Goal: Task Accomplishment & Management: Complete application form

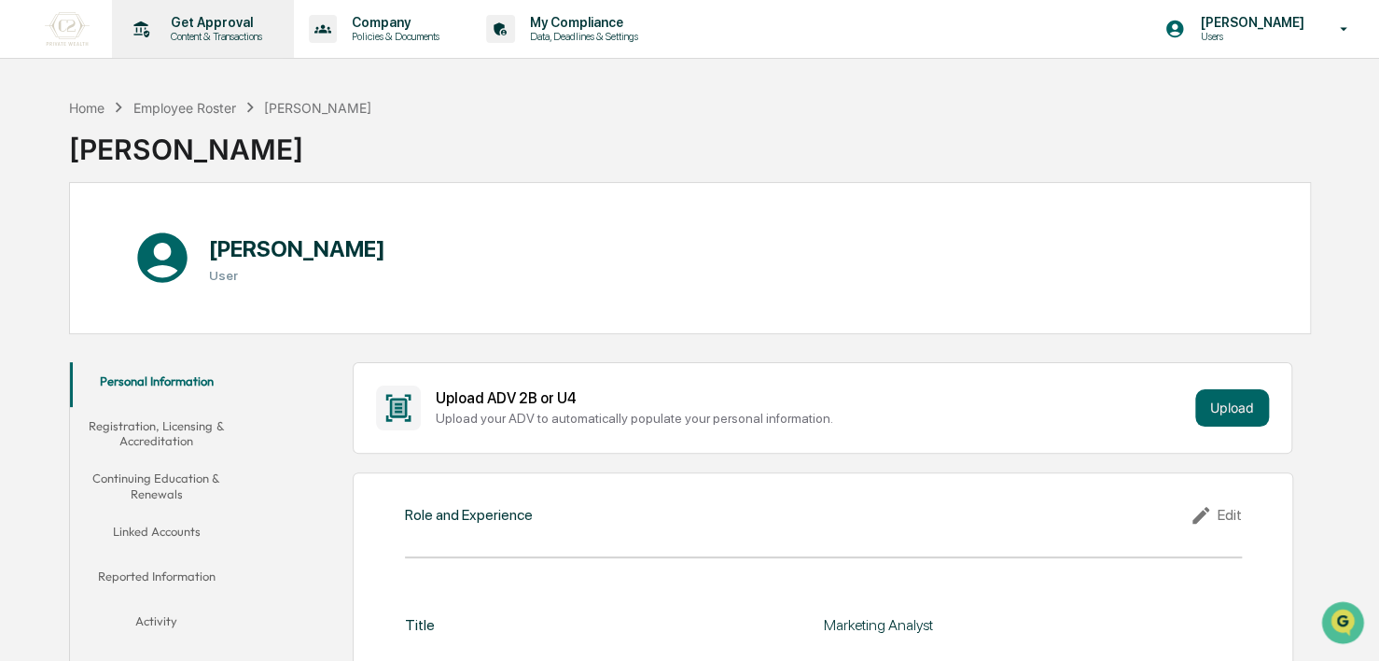
click at [194, 29] on p "Get Approval" at bounding box center [214, 22] width 116 height 15
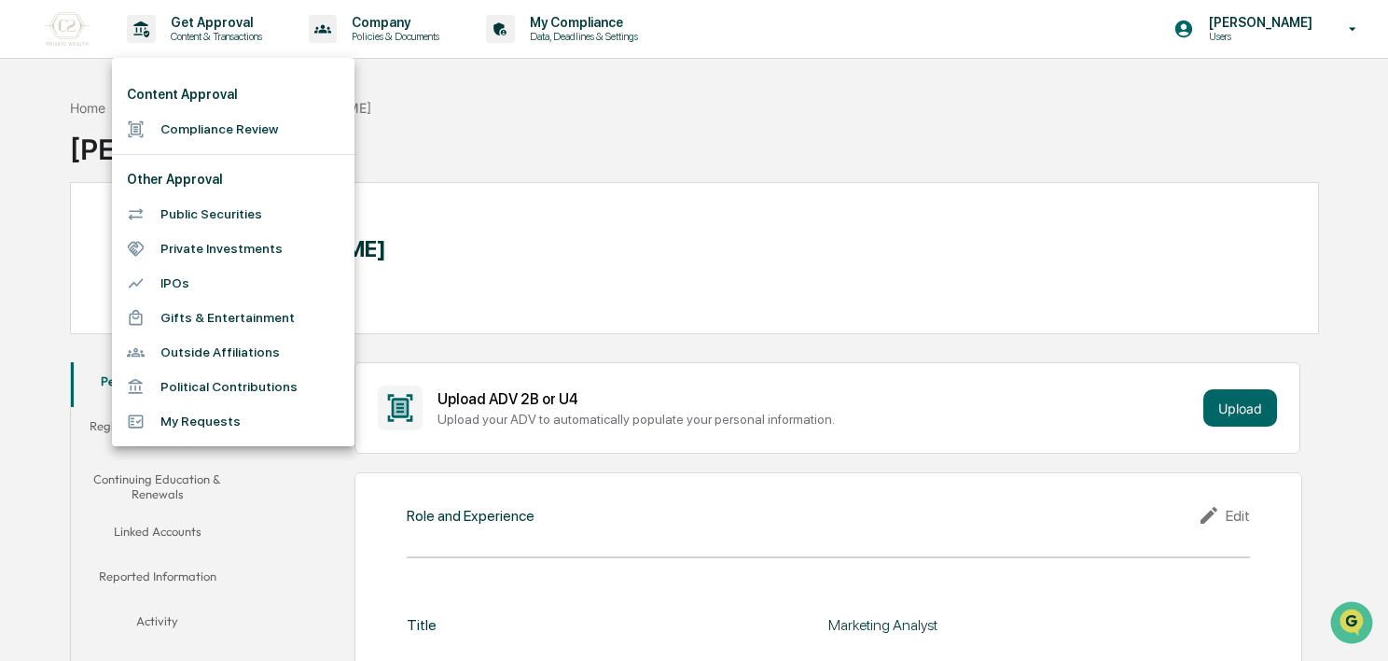
click at [162, 126] on li "Compliance Review" at bounding box center [233, 129] width 243 height 35
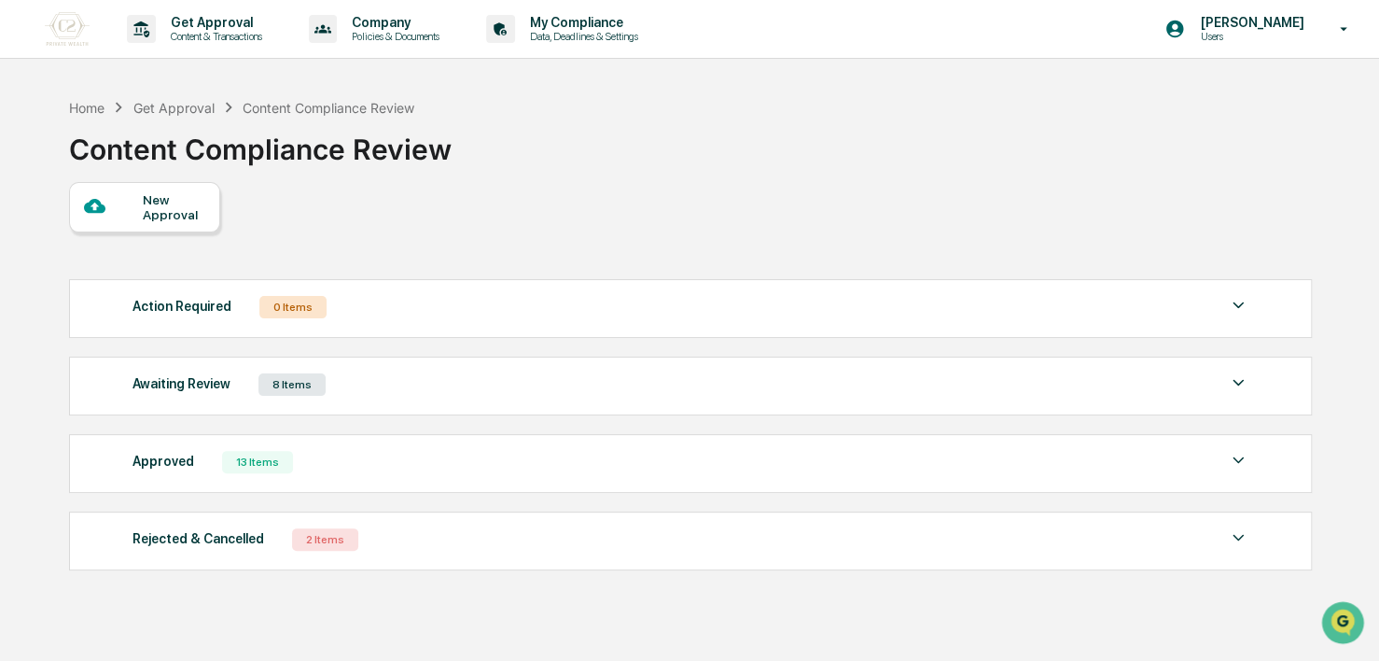
click at [663, 395] on div "Awaiting Review 8 Items" at bounding box center [691, 384] width 1117 height 26
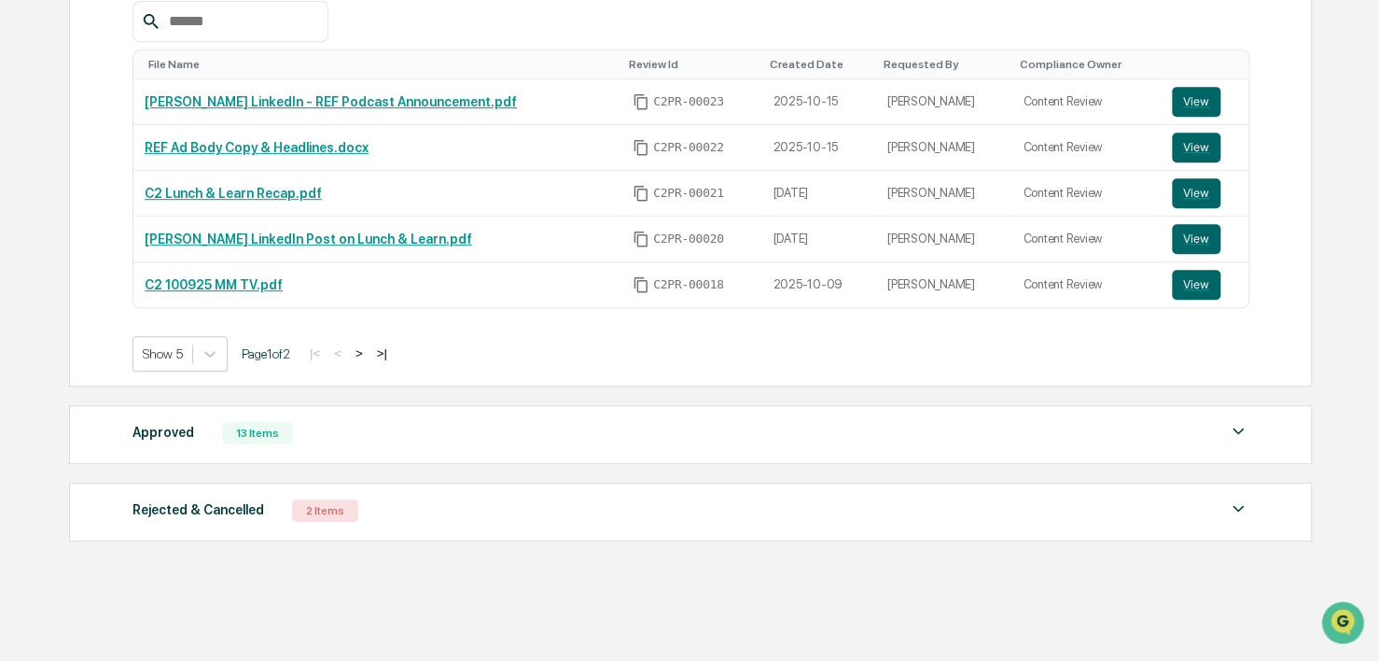
scroll to position [441, 0]
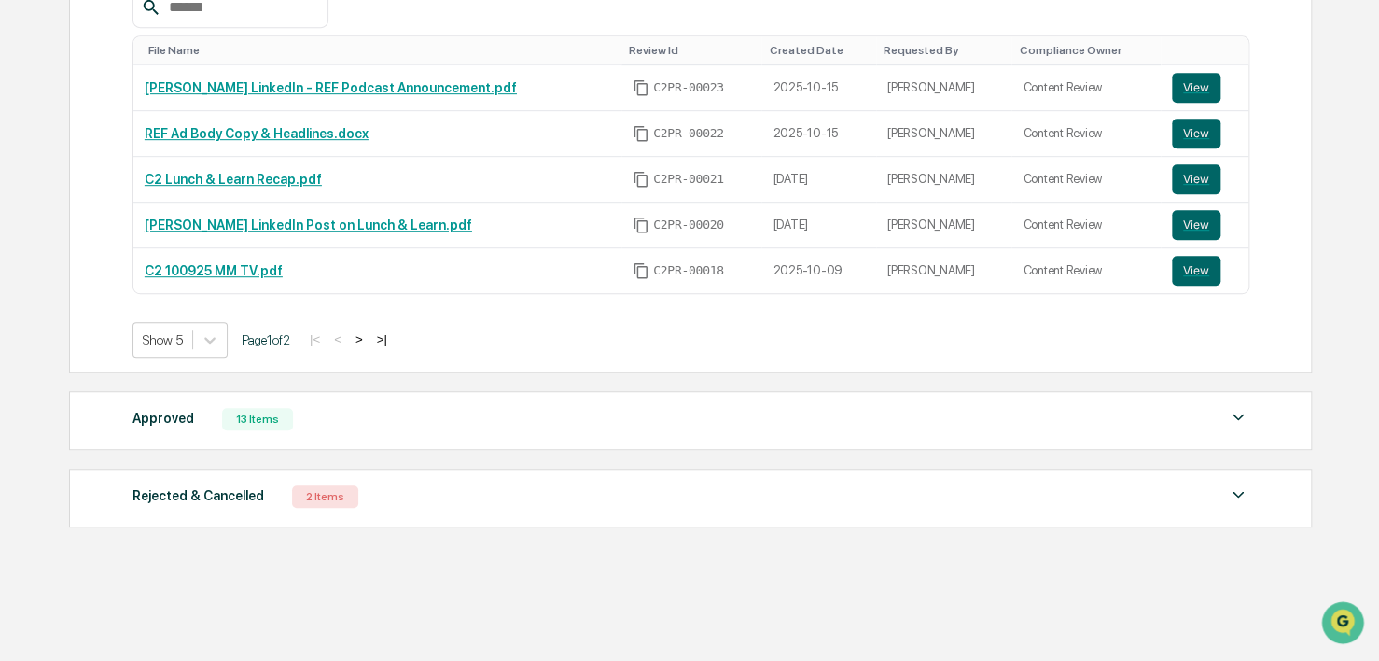
click at [388, 340] on button ">|" at bounding box center [381, 339] width 21 height 16
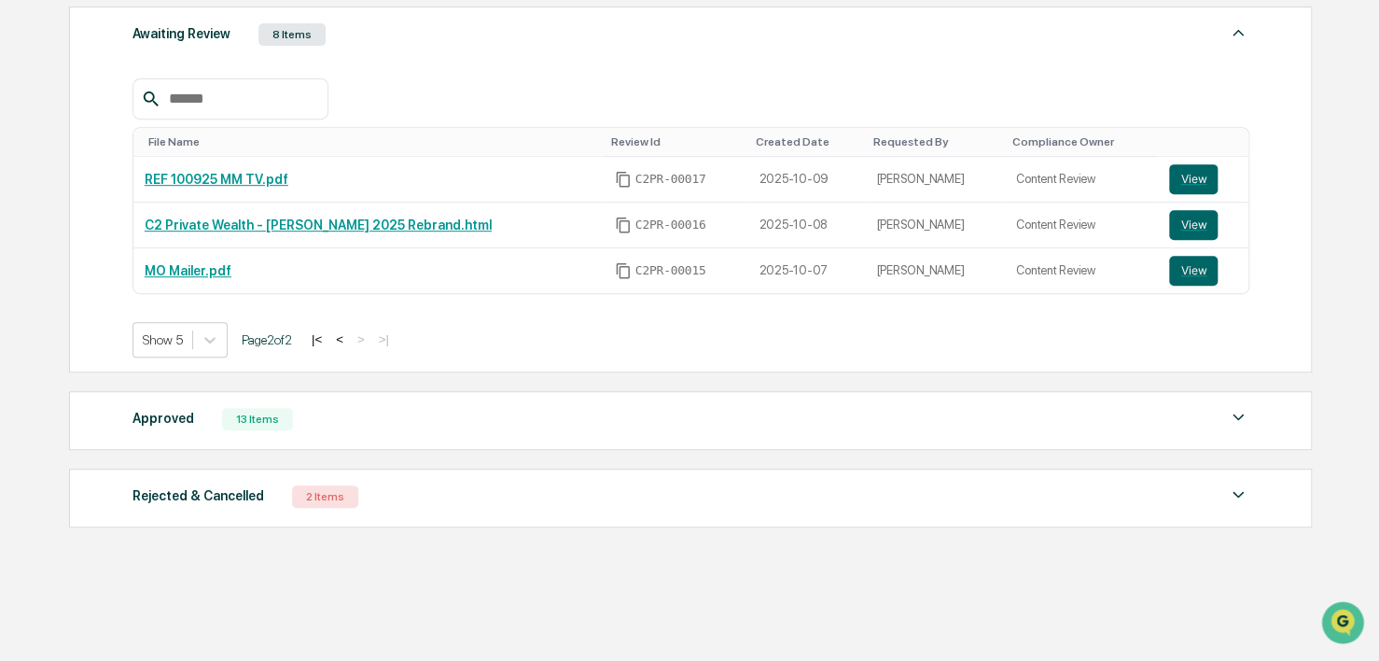
scroll to position [351, 0]
click at [325, 344] on button "|<" at bounding box center [316, 339] width 21 height 16
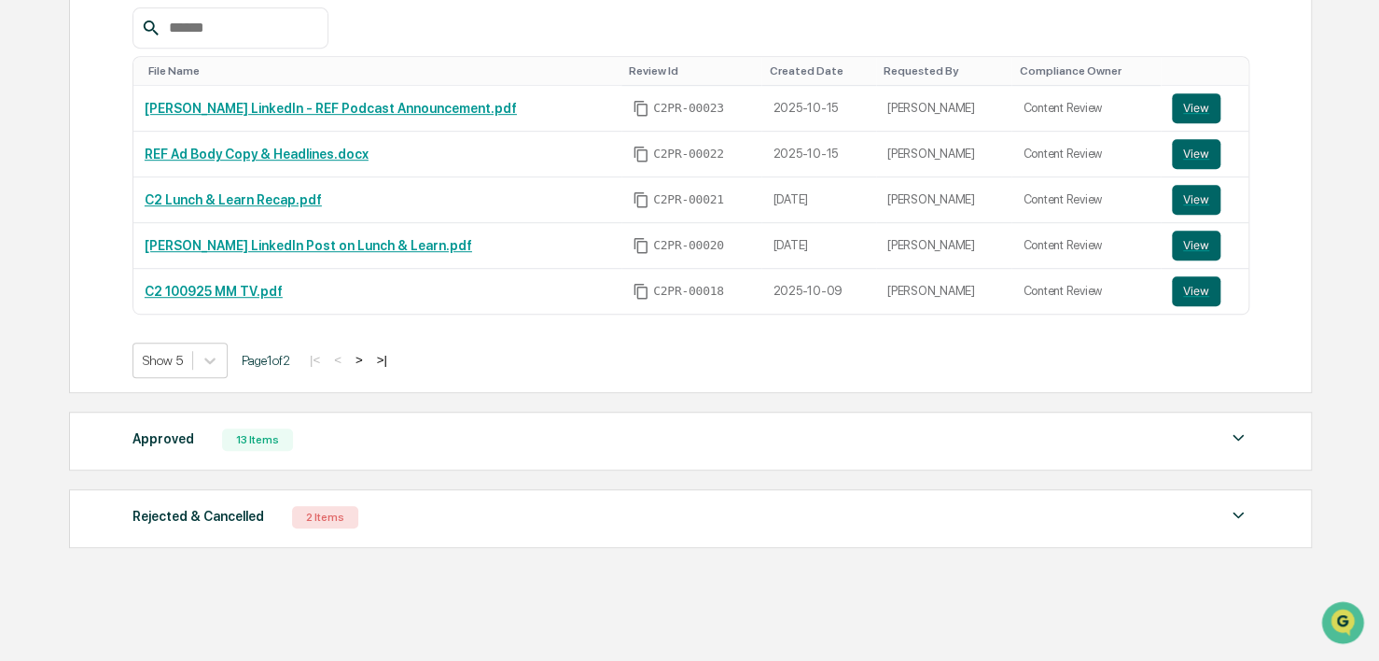
scroll to position [441, 0]
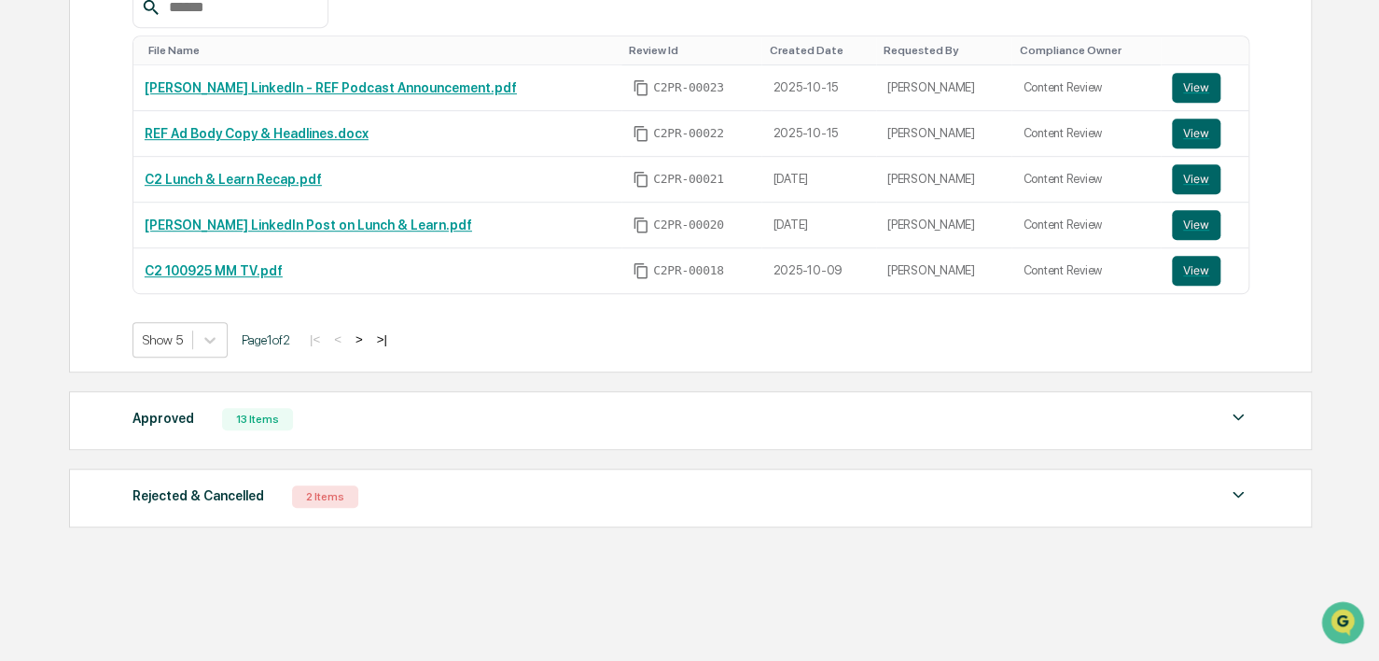
click at [527, 444] on div "Approved 13 Items File Name Review Id Created Date Requested By Compliance Owne…" at bounding box center [690, 420] width 1243 height 59
click at [523, 430] on div "Approved 13 Items" at bounding box center [691, 419] width 1117 height 26
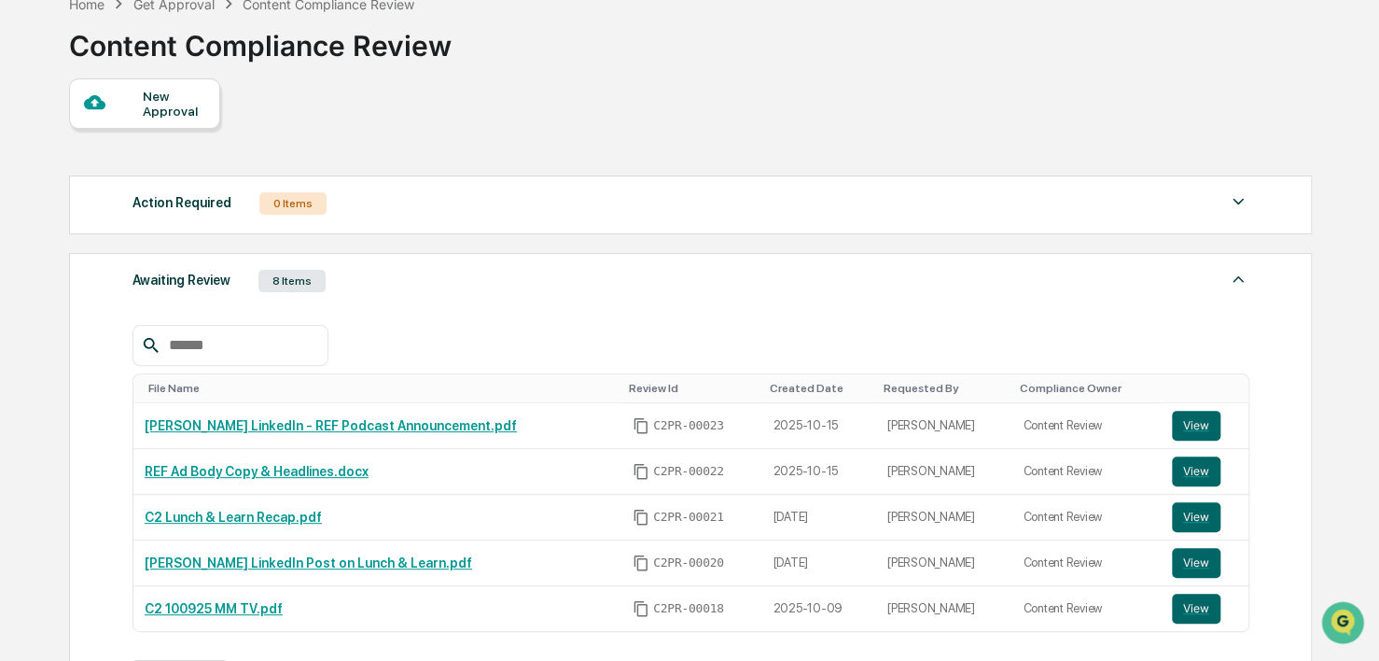
scroll to position [92, 0]
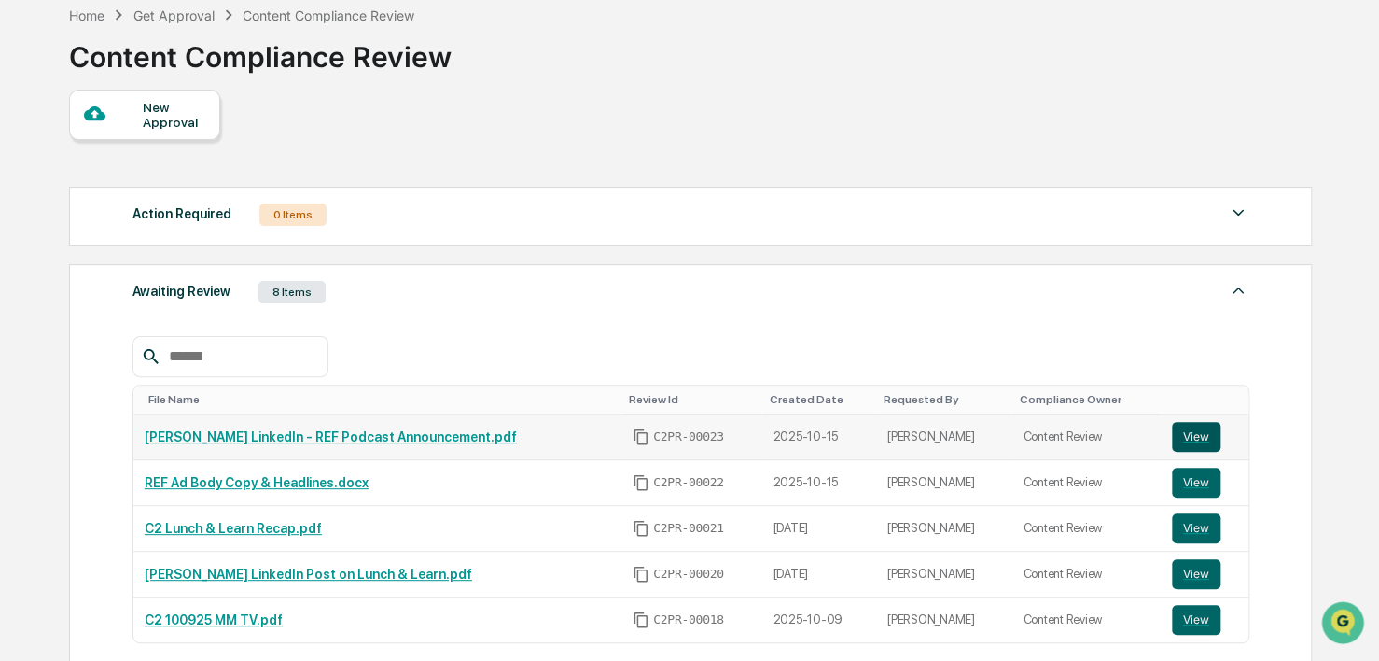
click at [1172, 433] on button "View" at bounding box center [1196, 437] width 49 height 30
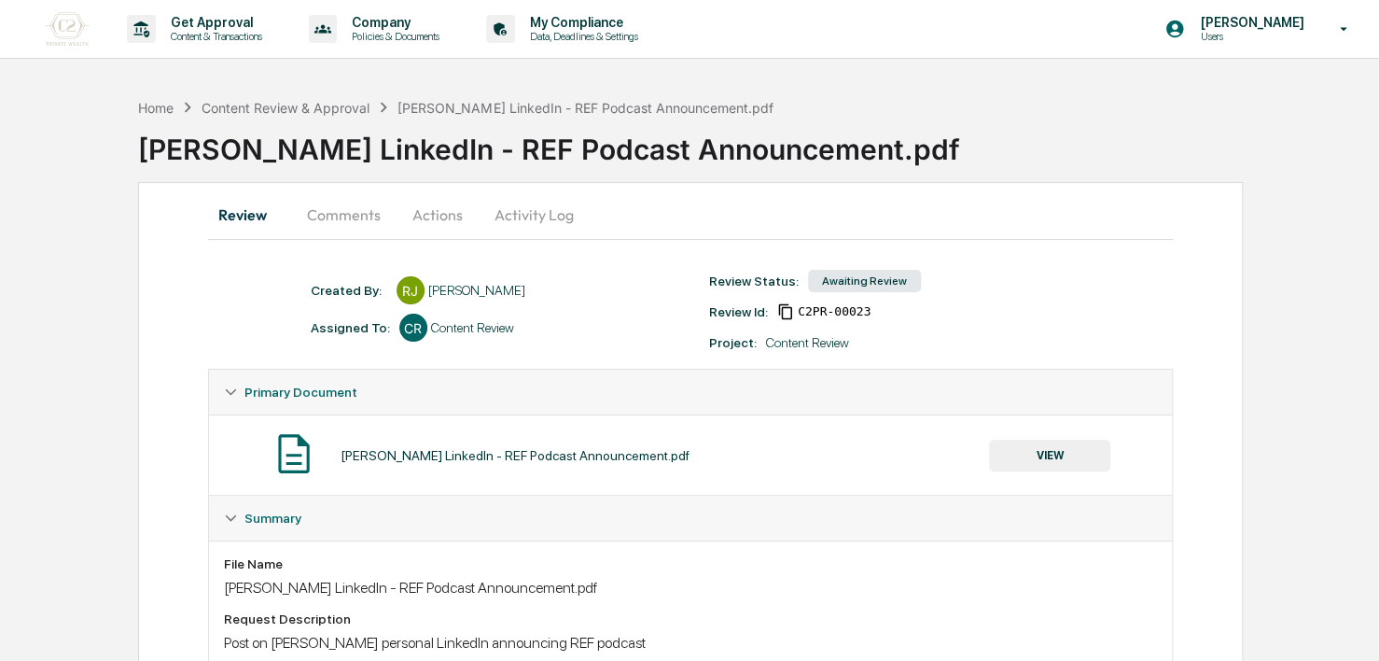
click at [368, 216] on button "Comments" at bounding box center [344, 214] width 104 height 45
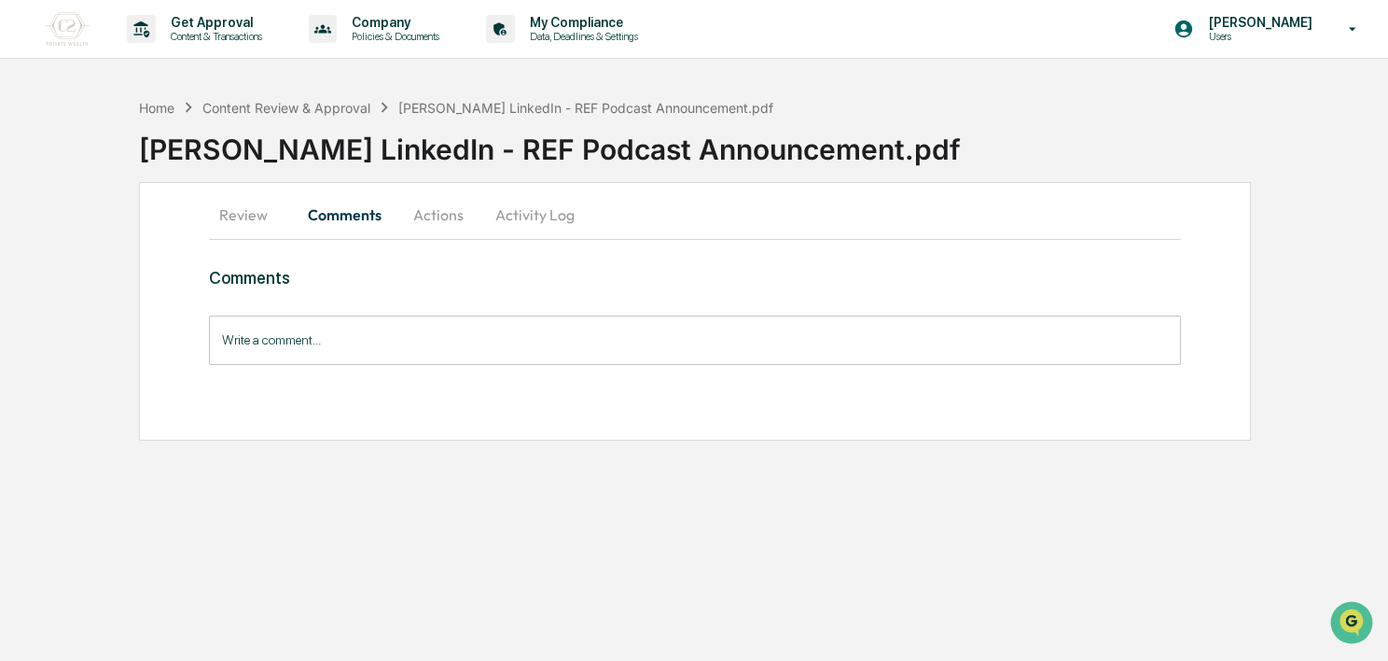
click at [456, 221] on button "Actions" at bounding box center [439, 214] width 84 height 45
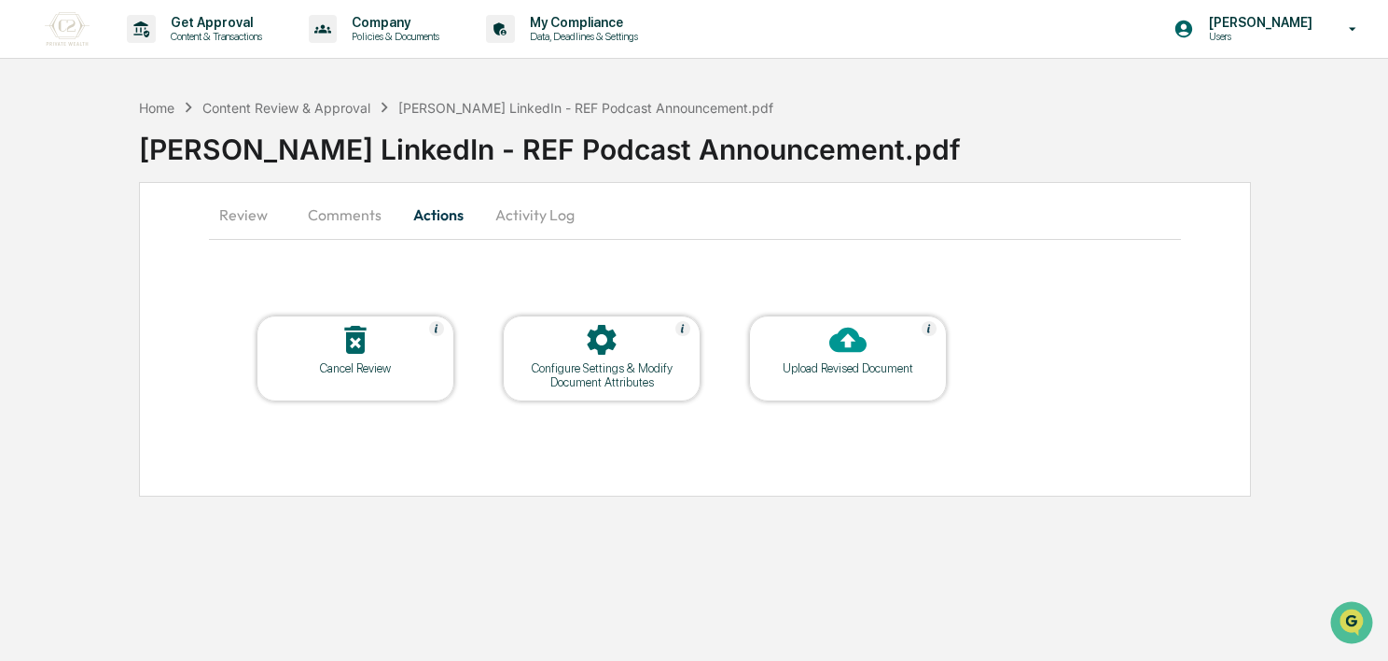
click at [532, 224] on button "Activity Log" at bounding box center [535, 214] width 109 height 45
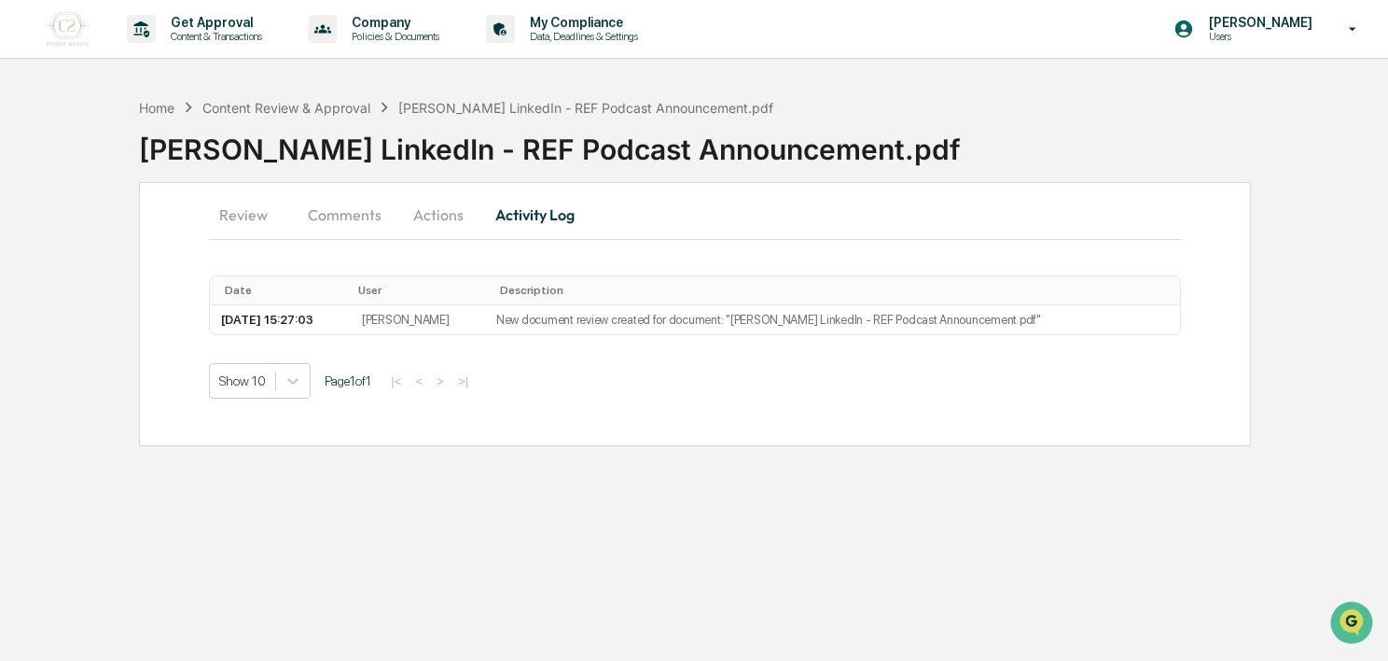
click at [239, 230] on button "Review" at bounding box center [251, 214] width 84 height 45
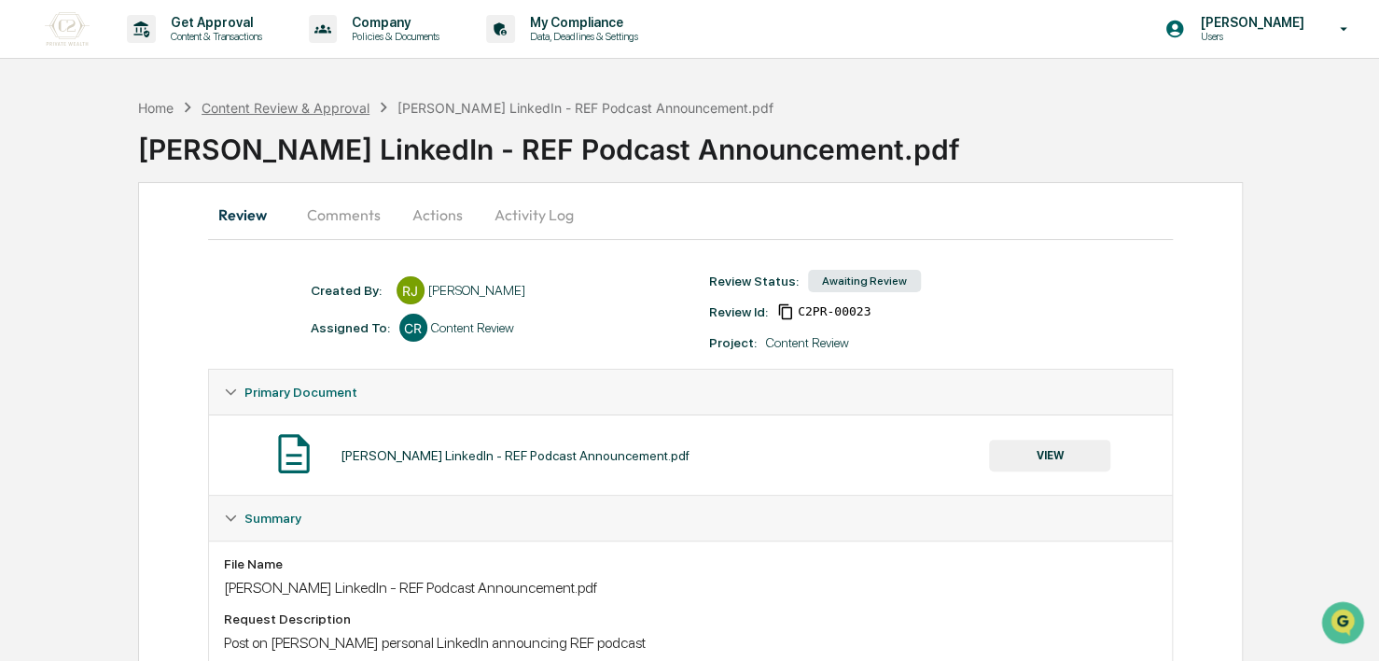
click at [293, 109] on div "Content Review & Approval" at bounding box center [286, 108] width 168 height 16
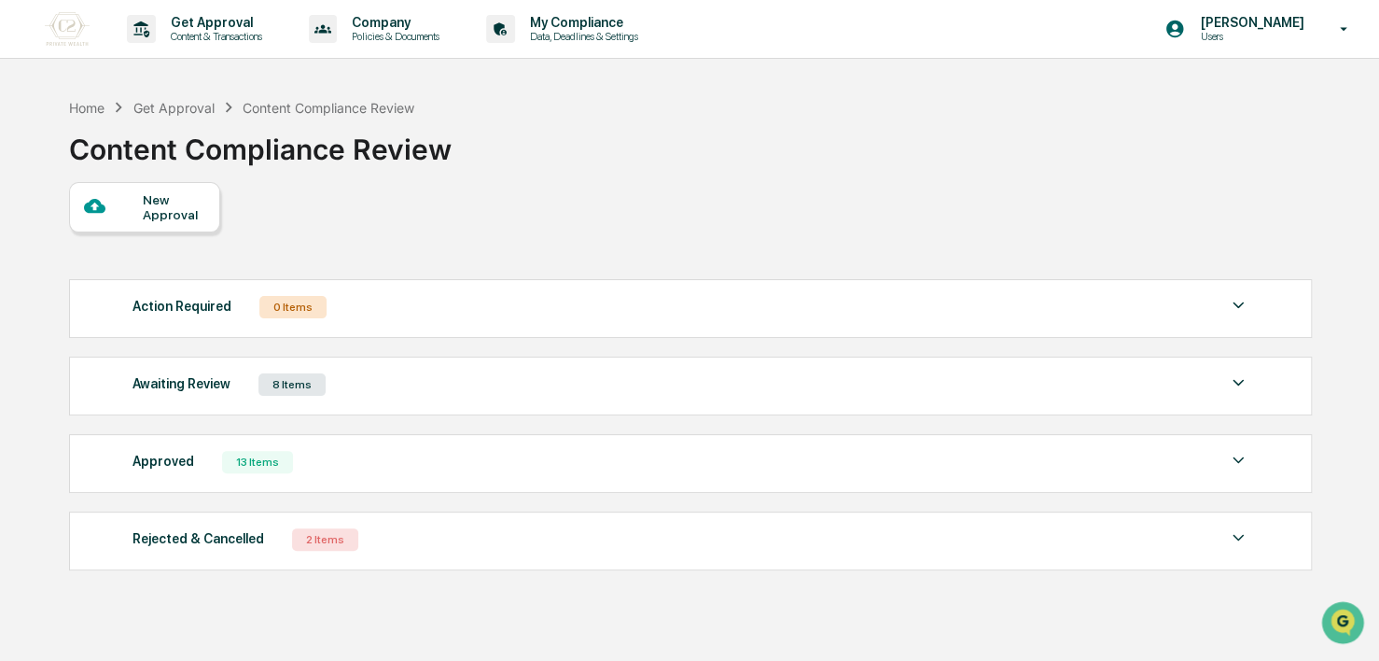
click at [373, 379] on div "Awaiting Review 8 Items" at bounding box center [691, 384] width 1117 height 26
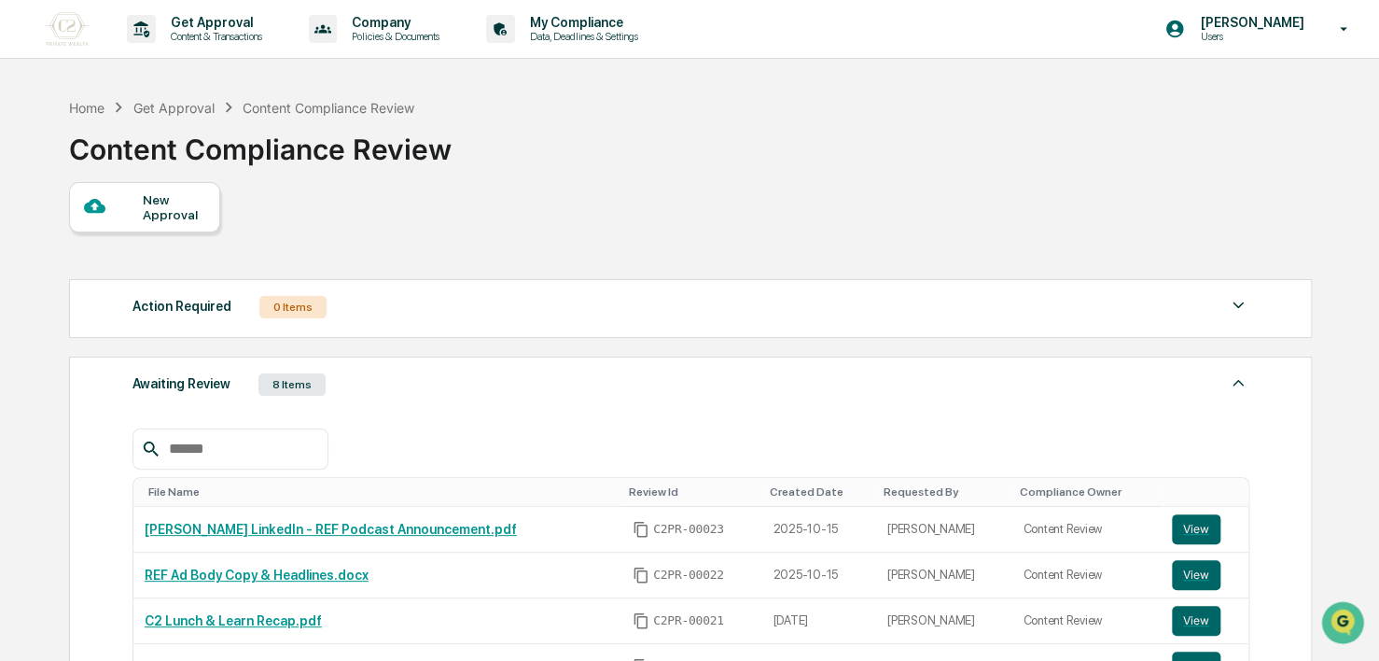
click at [171, 220] on div "New Approval" at bounding box center [174, 207] width 63 height 30
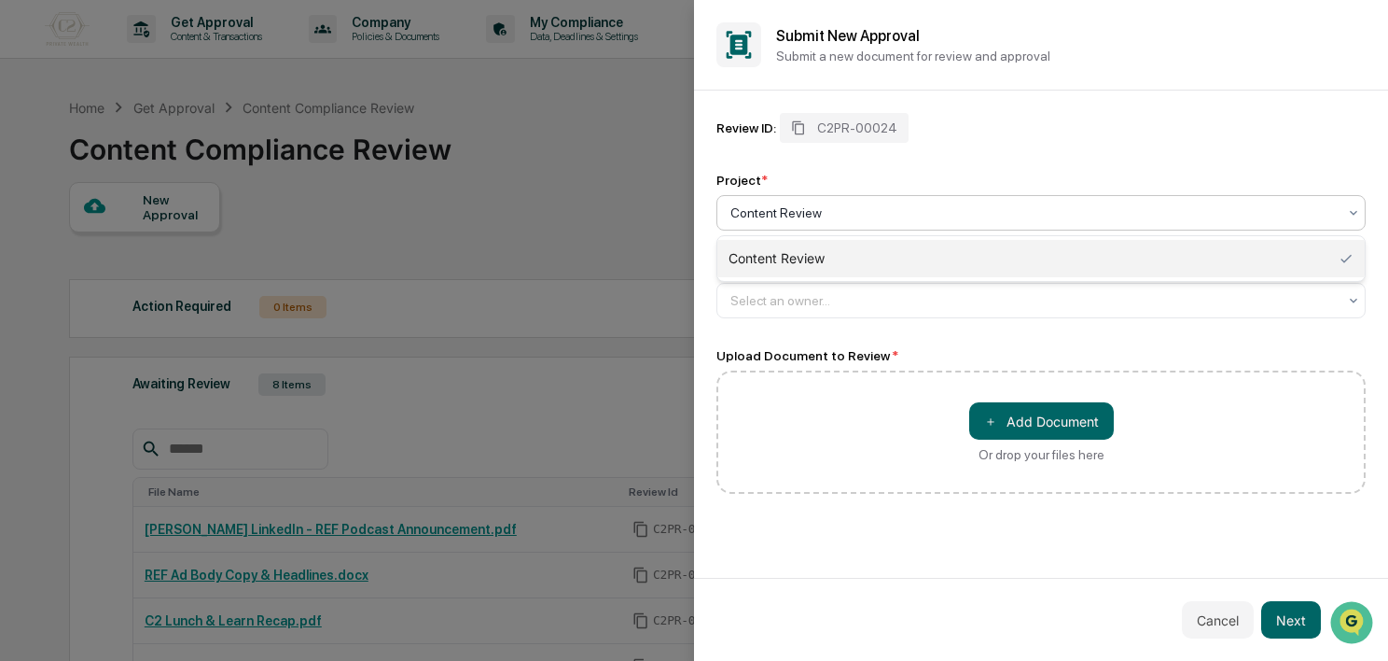
click at [767, 216] on div at bounding box center [1034, 212] width 607 height 19
click at [794, 320] on div "Review ID: C2PR-00024 Project * 1 result available. Use Up and Down to choose o…" at bounding box center [1041, 303] width 649 height 381
drag, startPoint x: 774, startPoint y: 202, endPoint x: 774, endPoint y: 217, distance: 15.9
click at [774, 211] on div "Content Review" at bounding box center [1033, 213] width 625 height 26
click at [761, 301] on div at bounding box center [1034, 300] width 607 height 19
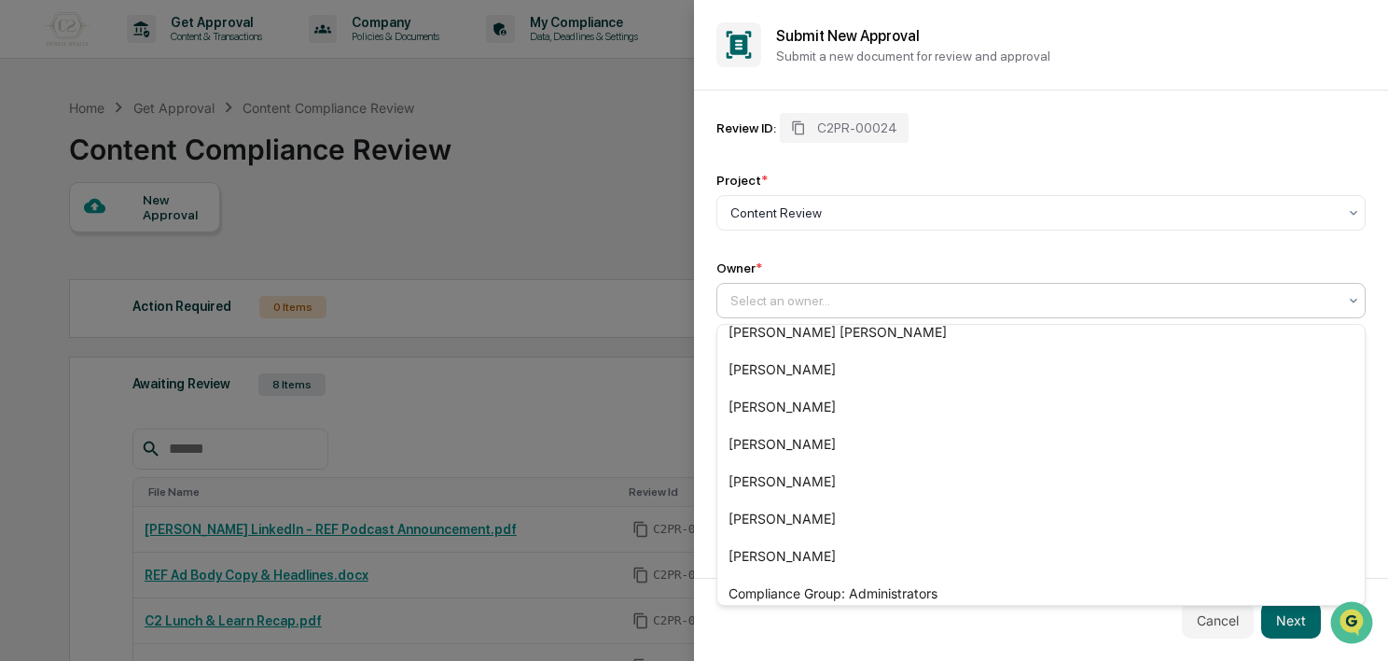
scroll to position [213, 0]
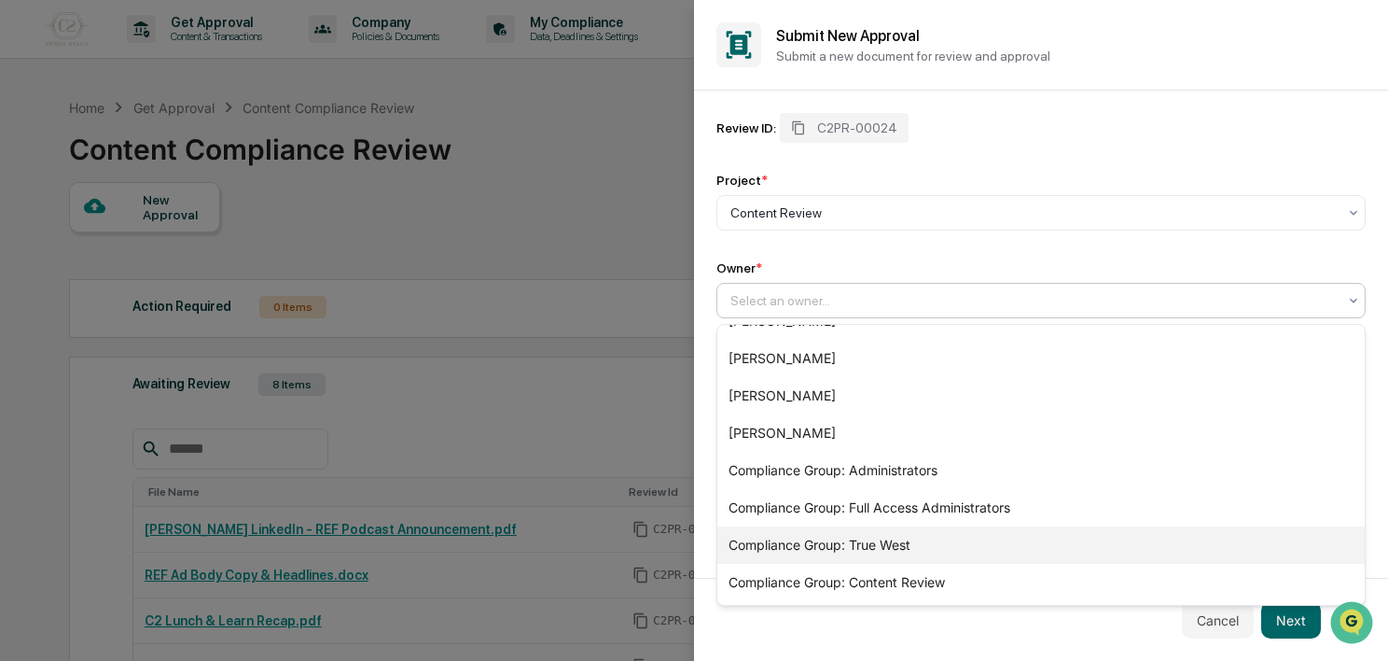
click at [956, 537] on div "Compliance Group: True West" at bounding box center [1042, 544] width 648 height 37
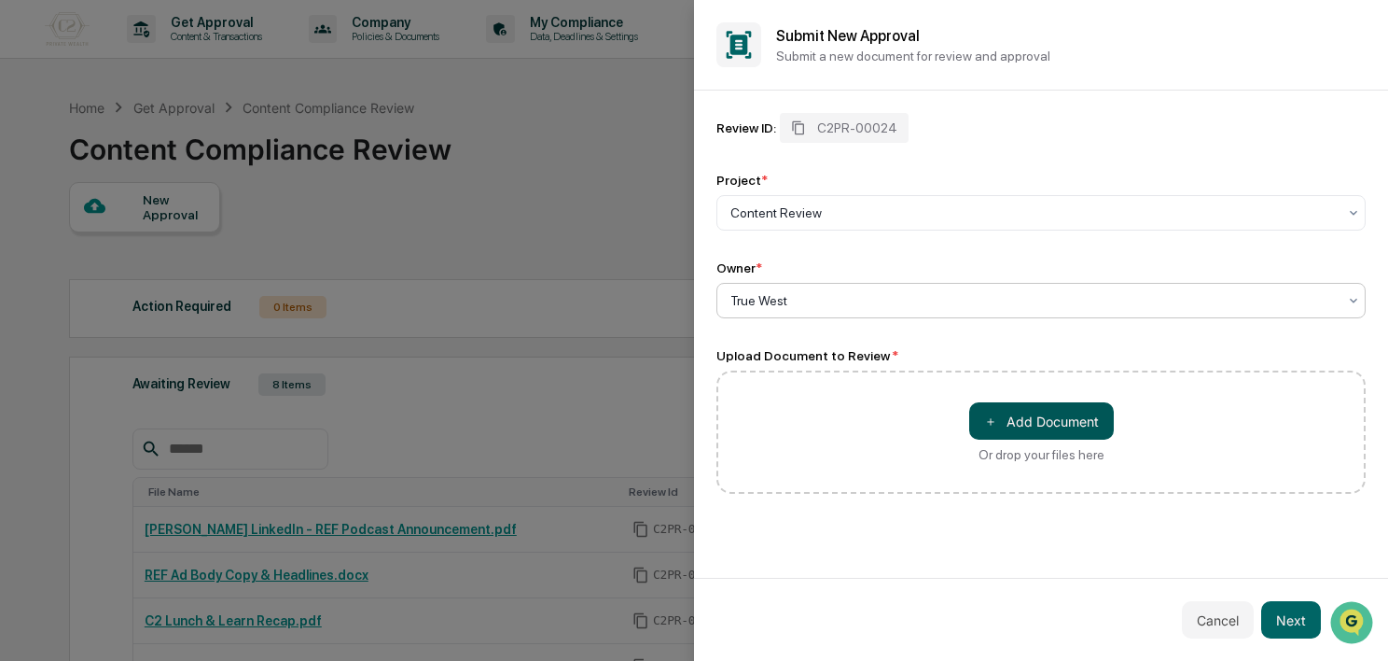
click at [1021, 424] on button "＋ Add Document" at bounding box center [1042, 420] width 145 height 37
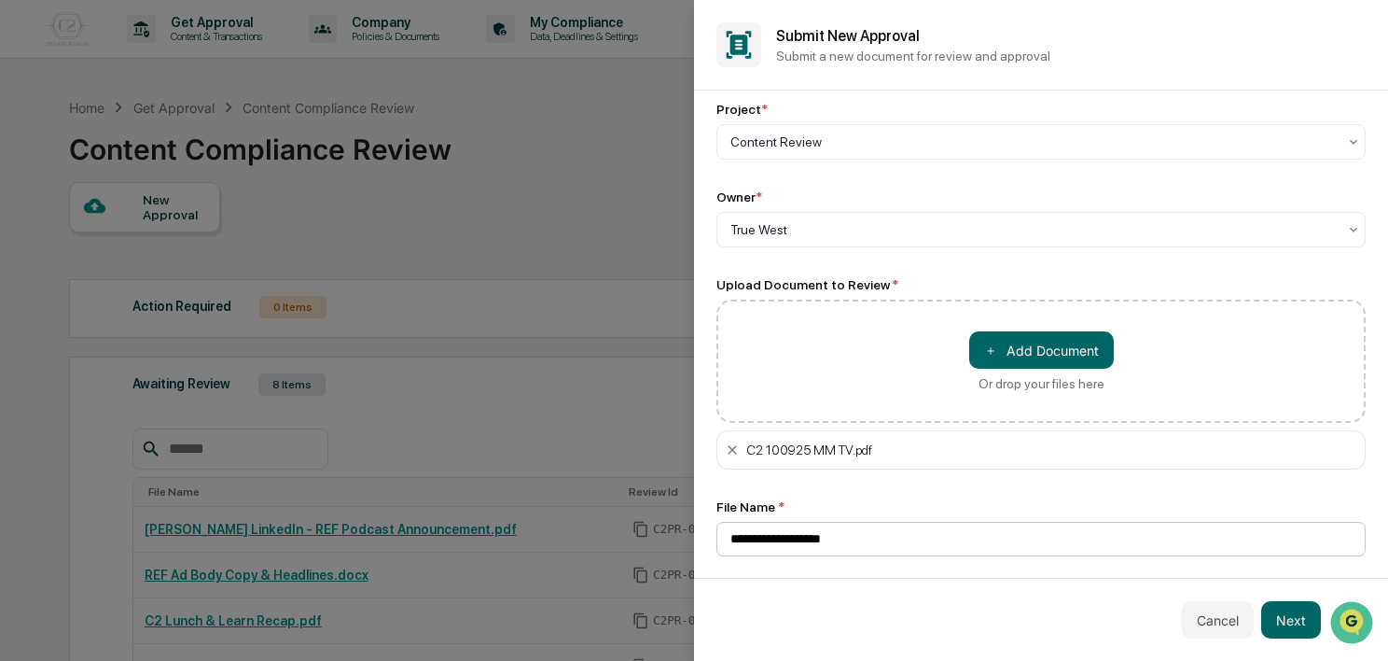
scroll to position [76, 0]
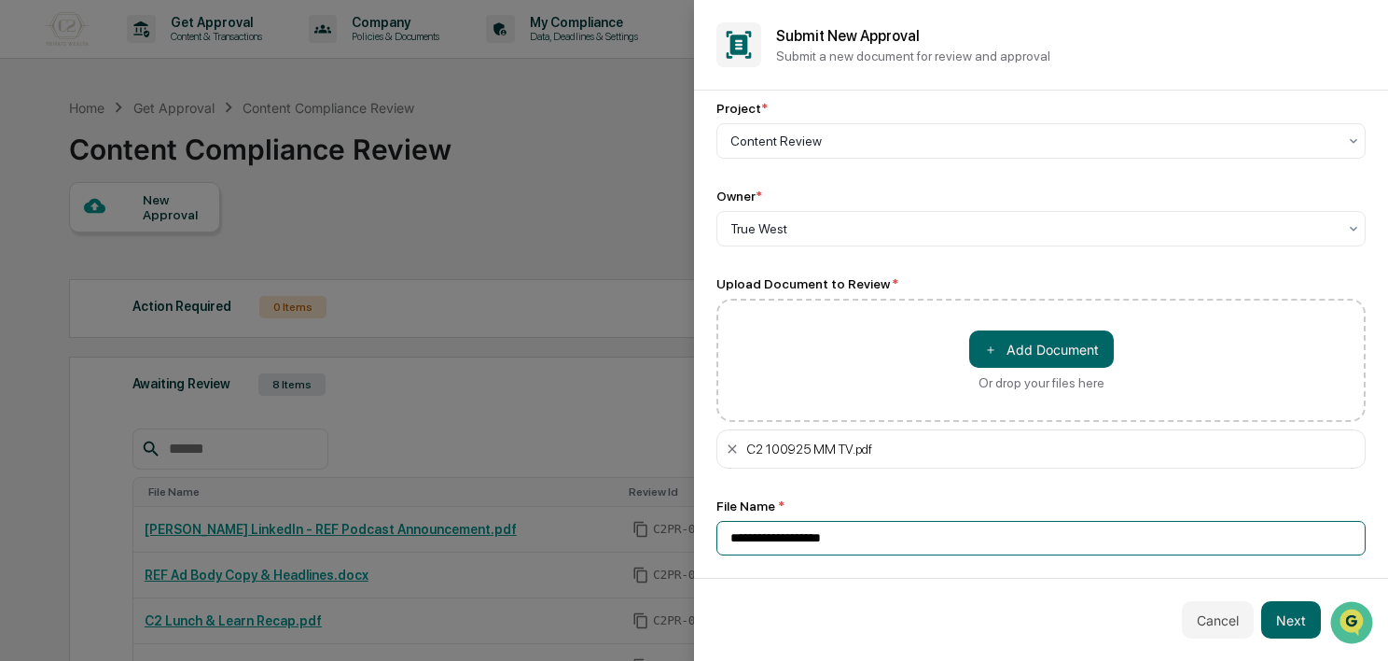
click at [1004, 546] on input "**********" at bounding box center [1041, 538] width 649 height 35
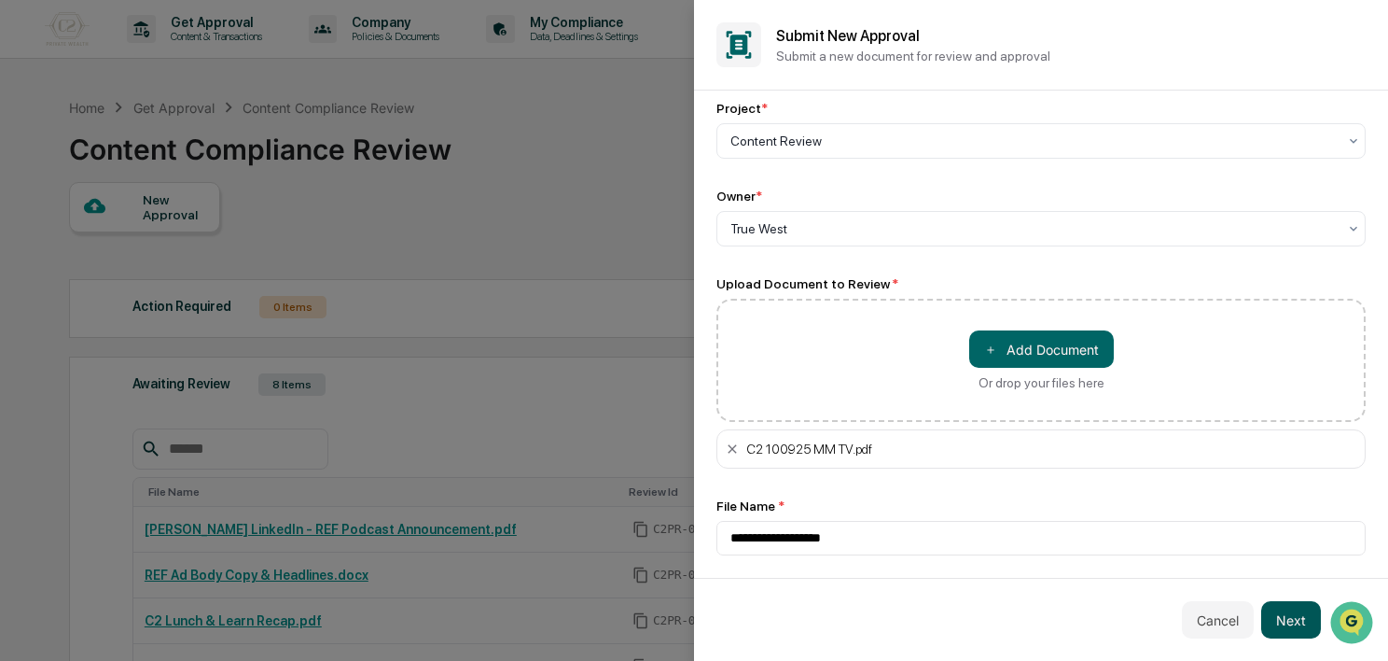
click at [1291, 620] on button "Next" at bounding box center [1292, 619] width 60 height 37
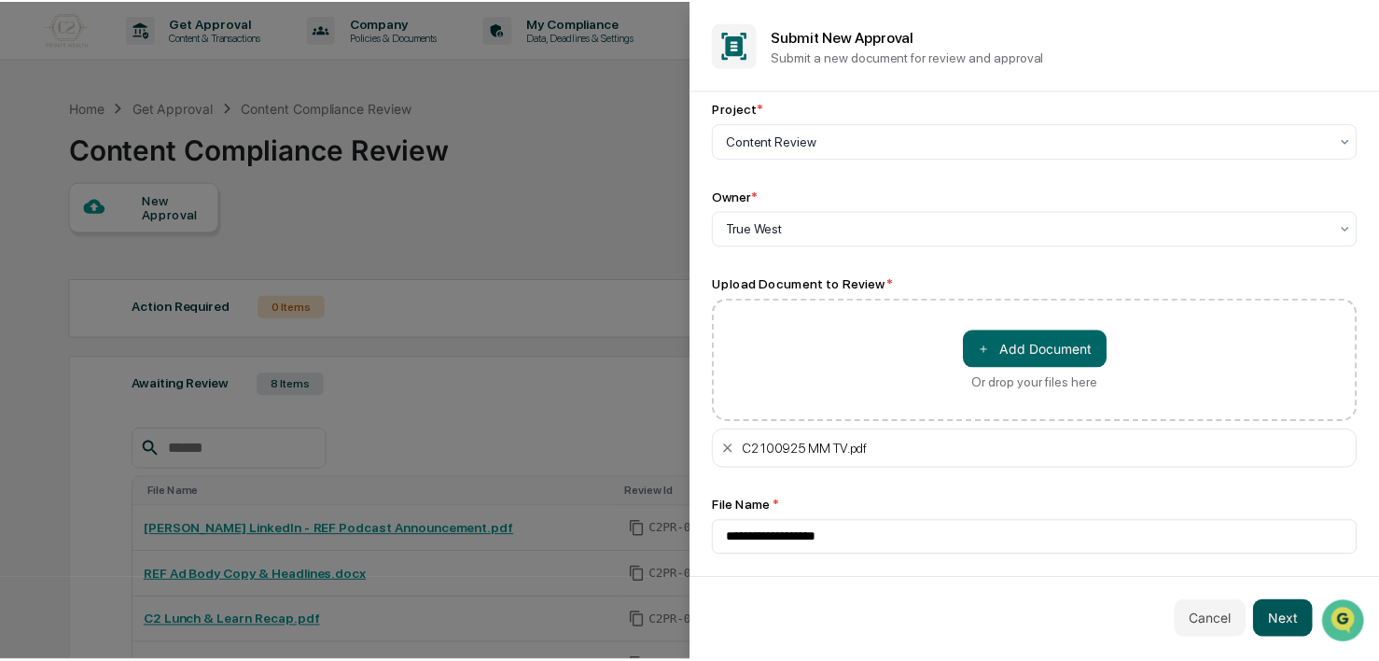
scroll to position [0, 0]
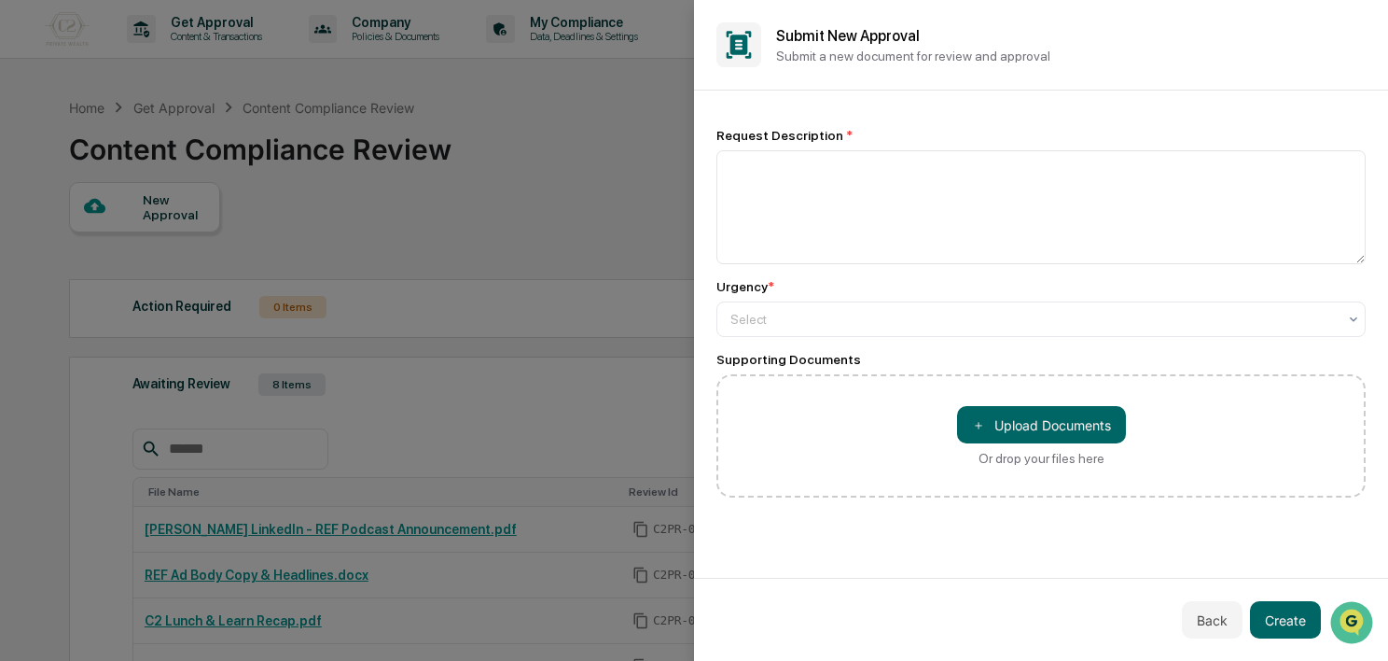
click at [861, 277] on div "Request Description * Urgency * Select Supporting Documents ＋ Upload Documents …" at bounding box center [1041, 313] width 649 height 370
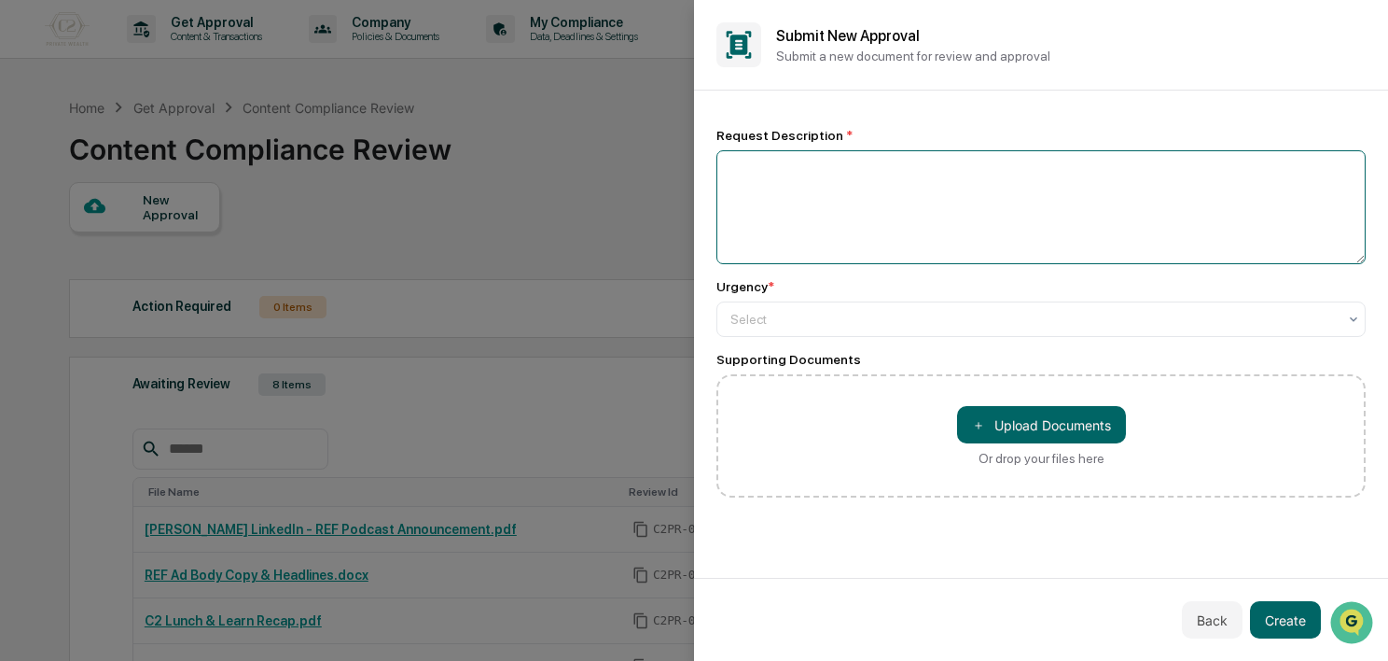
click at [800, 202] on textarea at bounding box center [1041, 207] width 649 height 114
type textarea "**********"
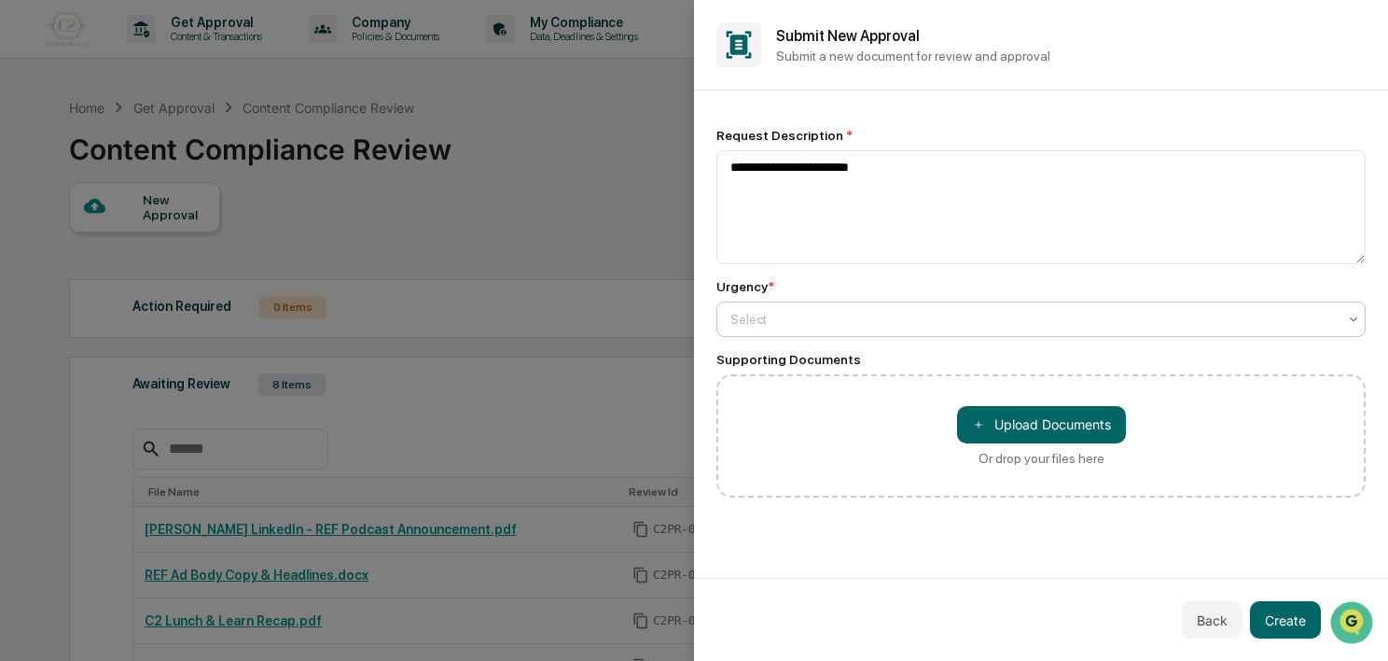
click at [1014, 316] on div at bounding box center [1034, 319] width 607 height 19
click at [1222, 619] on button "Back" at bounding box center [1212, 619] width 61 height 37
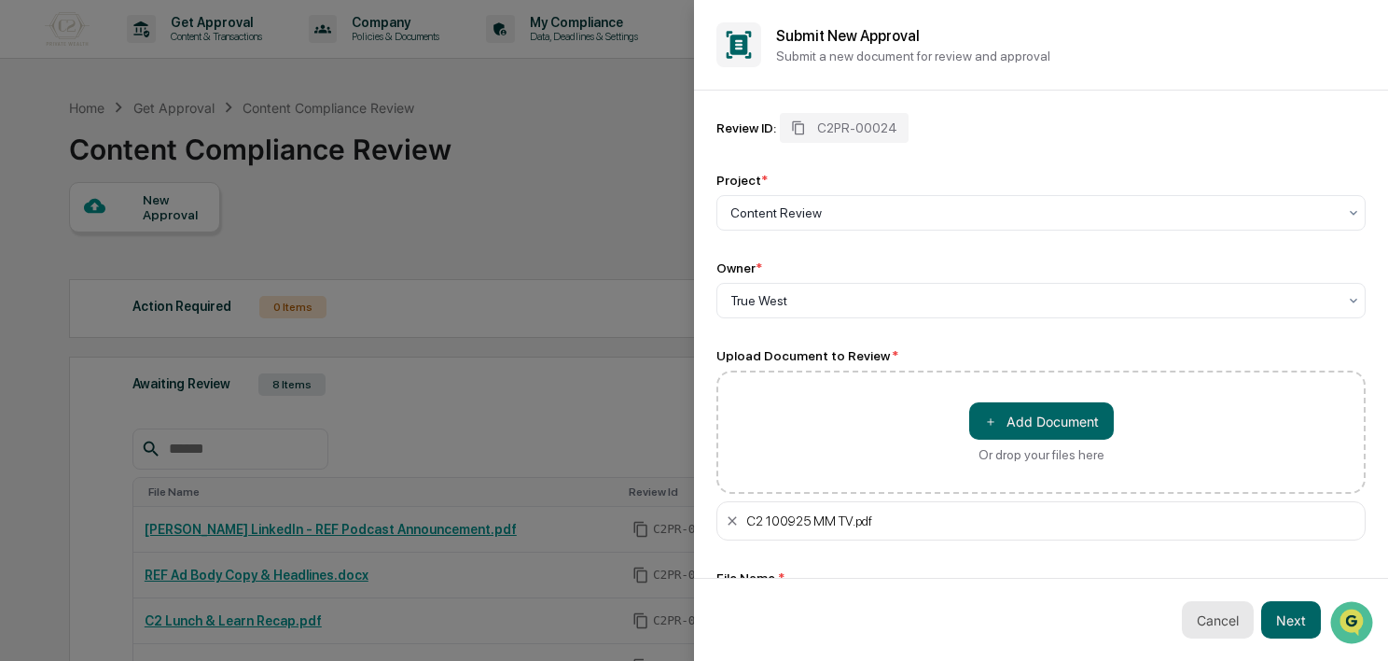
click at [1222, 619] on button "Cancel" at bounding box center [1218, 619] width 72 height 37
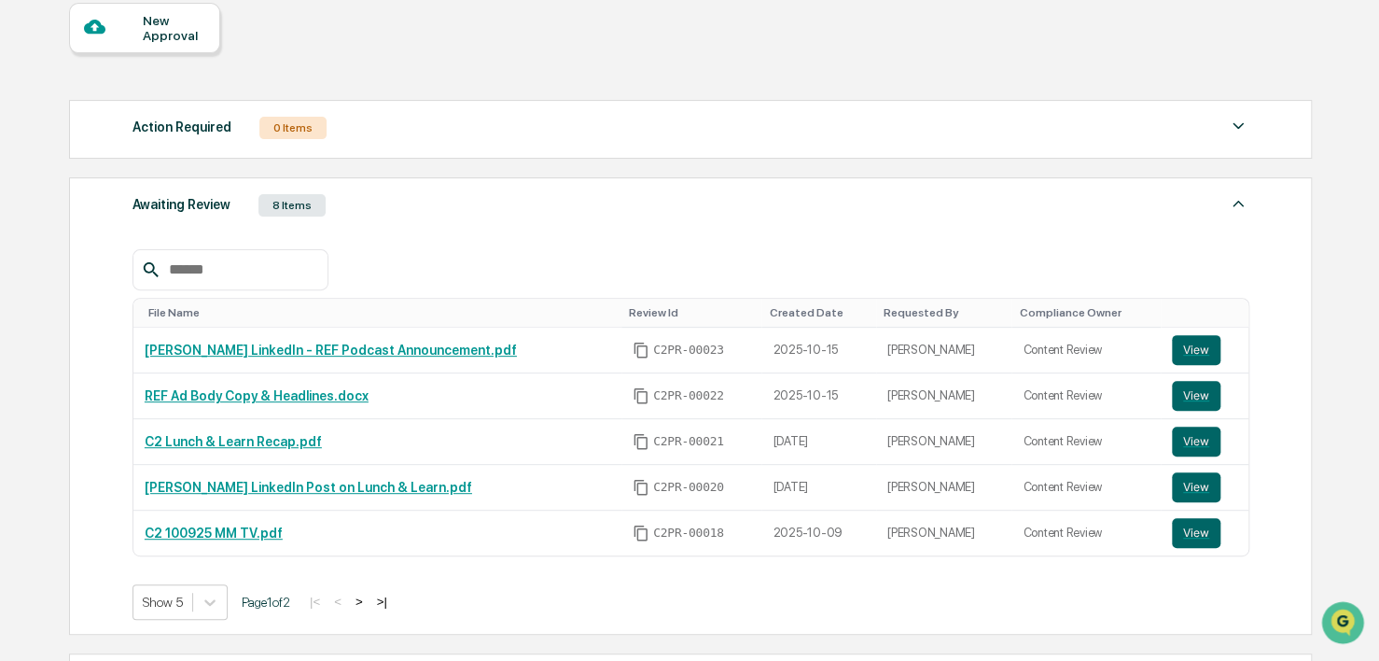
scroll to position [161, 0]
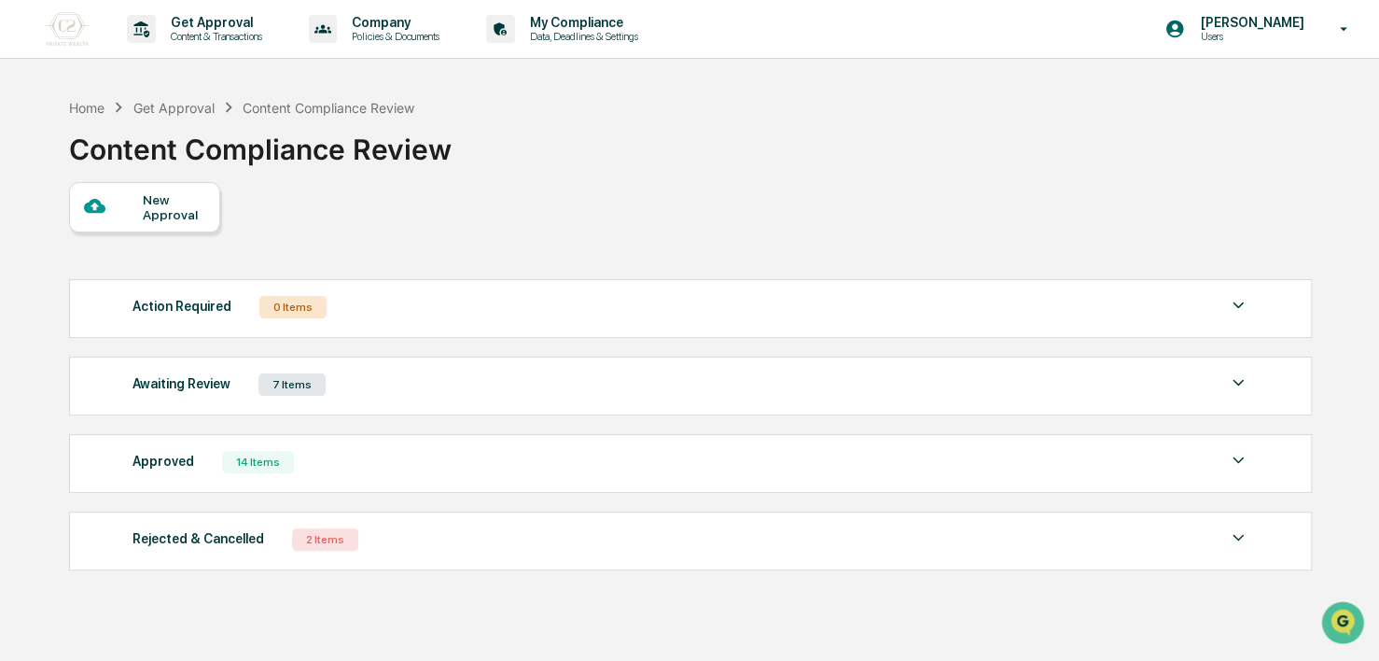
click at [283, 399] on div "Awaiting Review 7 Items File Name Review Id Created Date Requested By Complianc…" at bounding box center [690, 385] width 1243 height 59
click at [384, 384] on div "Awaiting Review 7 Items" at bounding box center [691, 384] width 1117 height 26
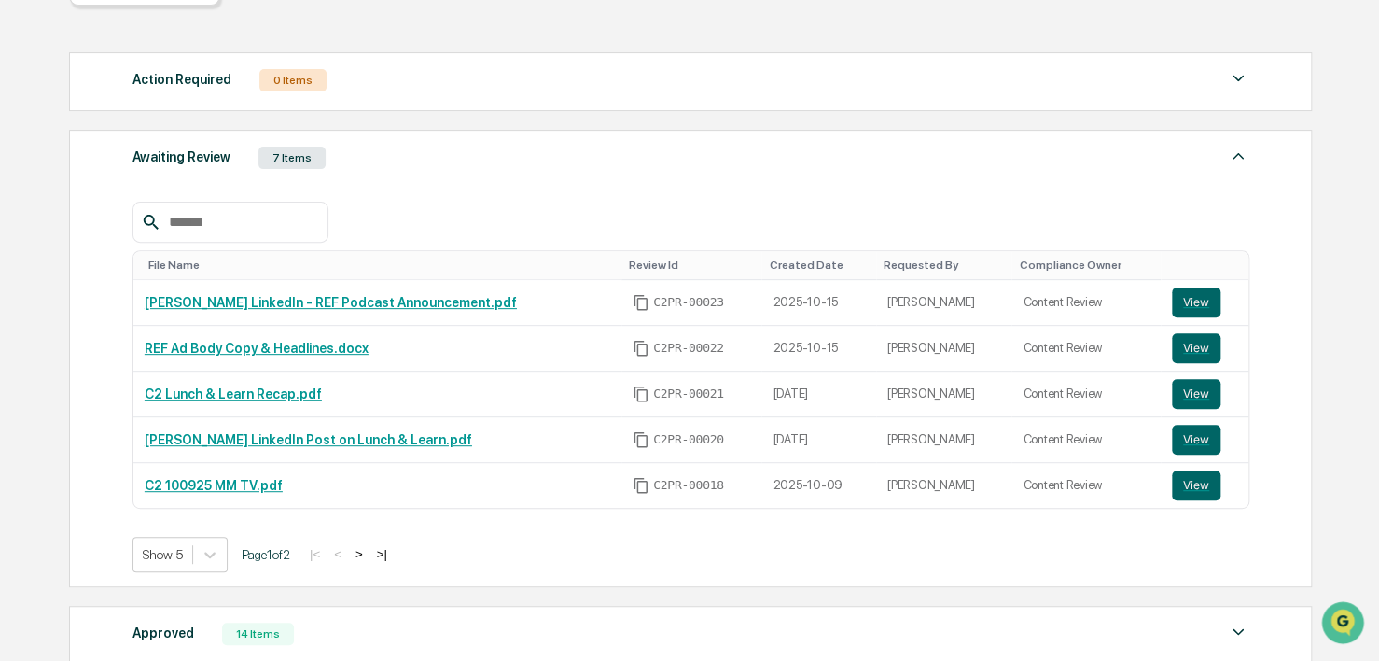
scroll to position [373, 0]
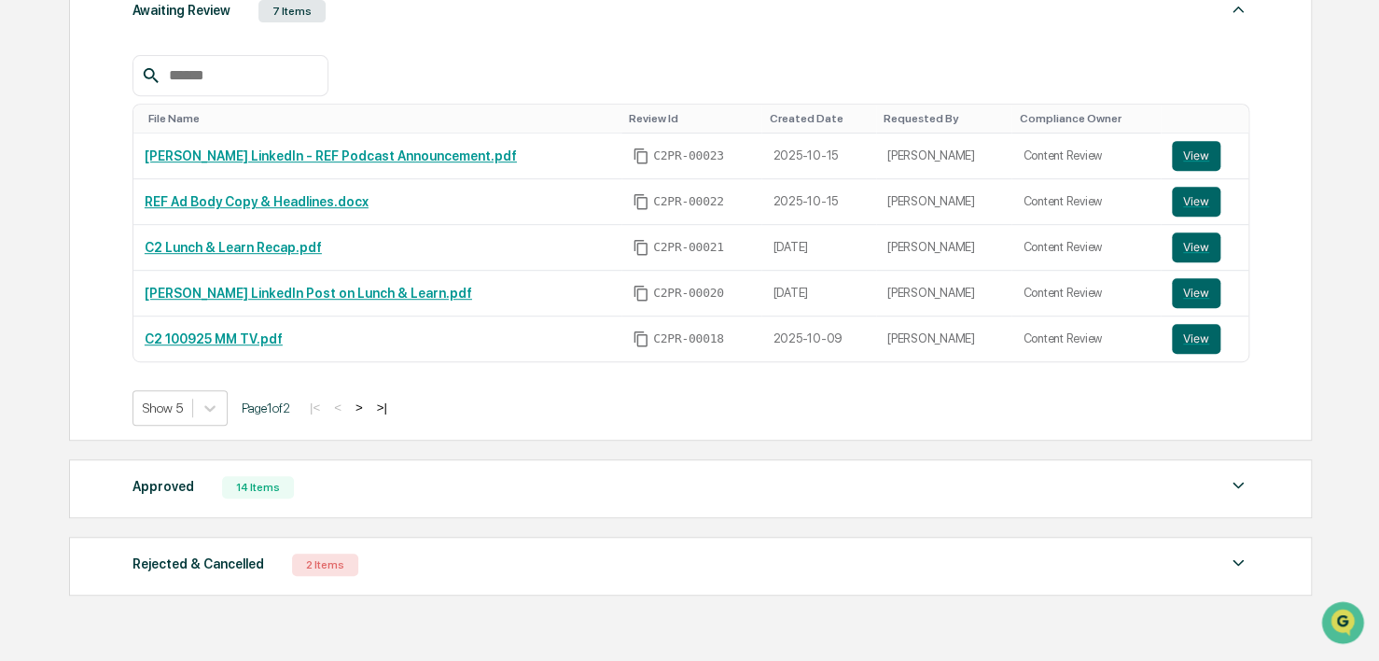
click at [368, 412] on button ">" at bounding box center [359, 407] width 19 height 16
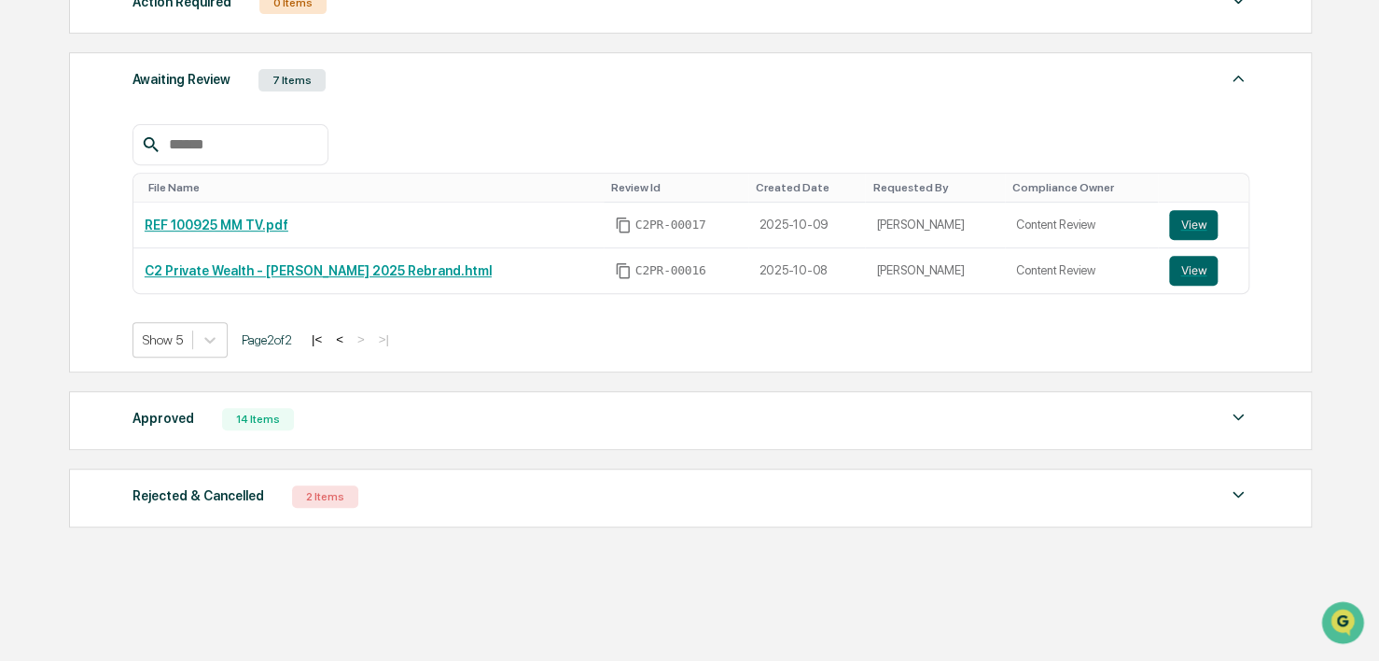
scroll to position [305, 0]
click at [344, 444] on div "Approved 14 Items File Name Review Id Created Date Requested By Compliance Owne…" at bounding box center [690, 420] width 1243 height 59
click at [325, 422] on div "Approved 14 Items" at bounding box center [691, 419] width 1117 height 26
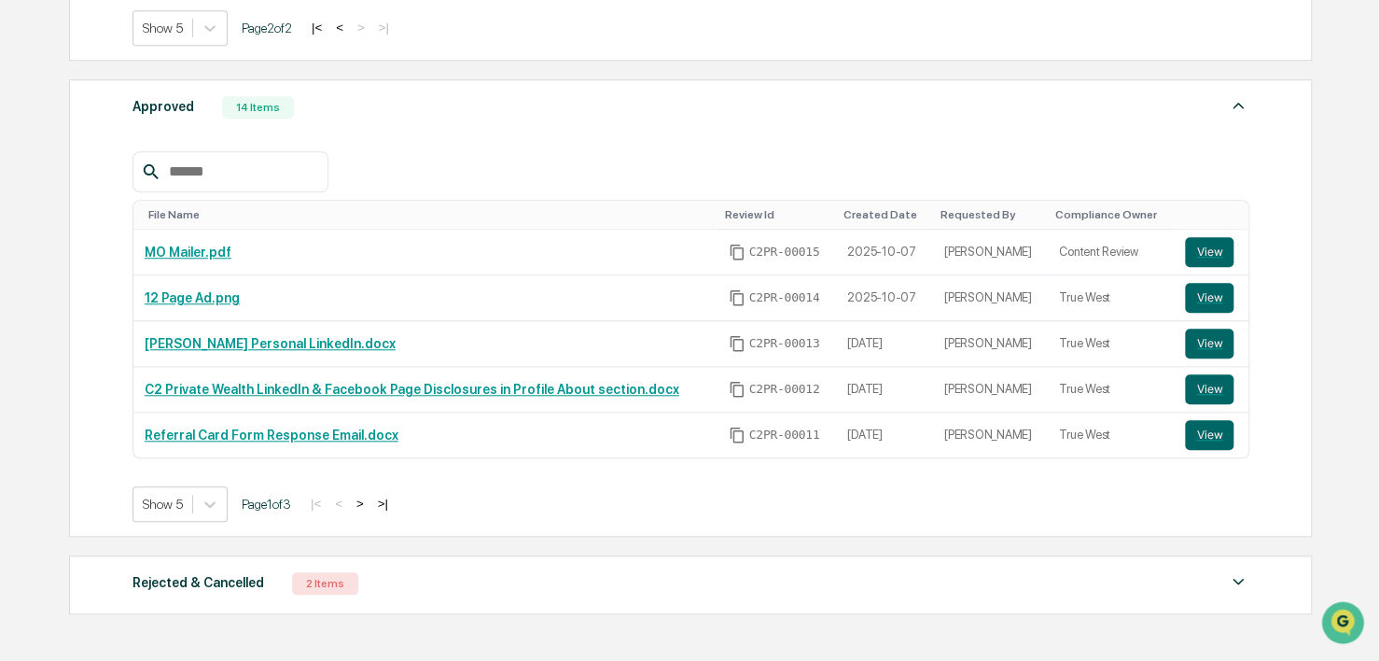
scroll to position [653, 0]
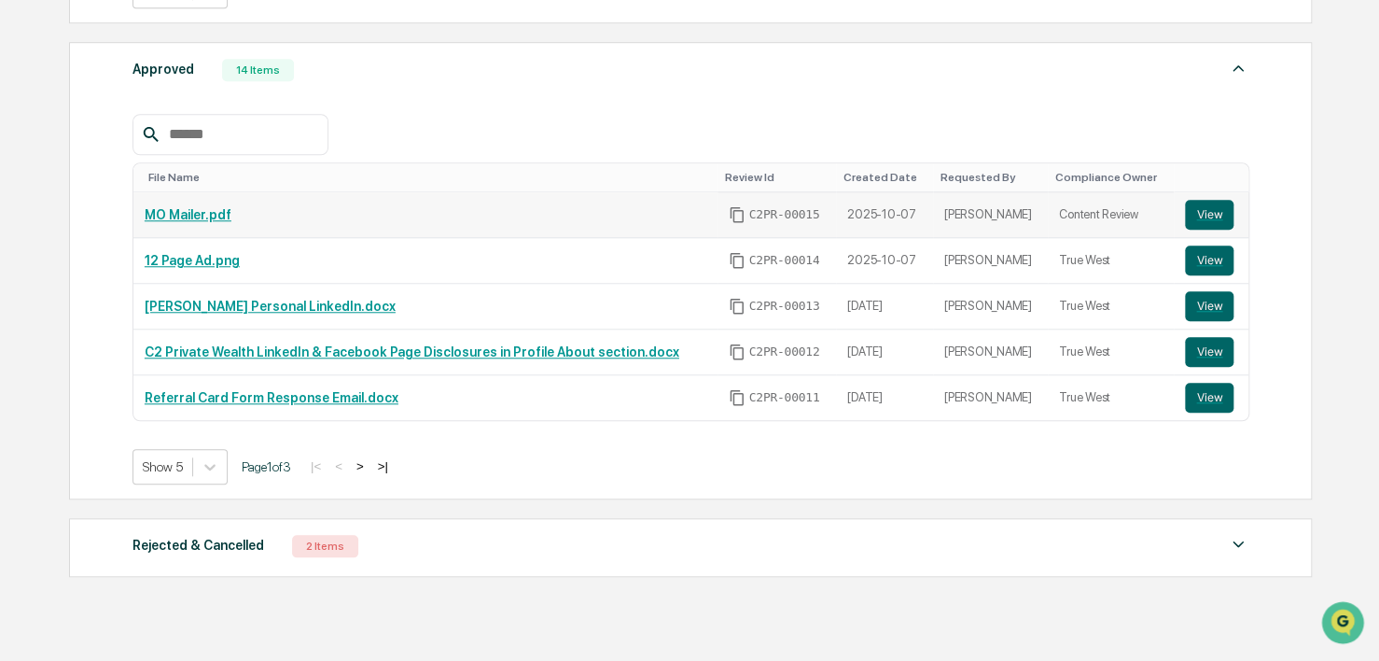
click at [188, 213] on link "MO Mailer.pdf" at bounding box center [188, 214] width 87 height 15
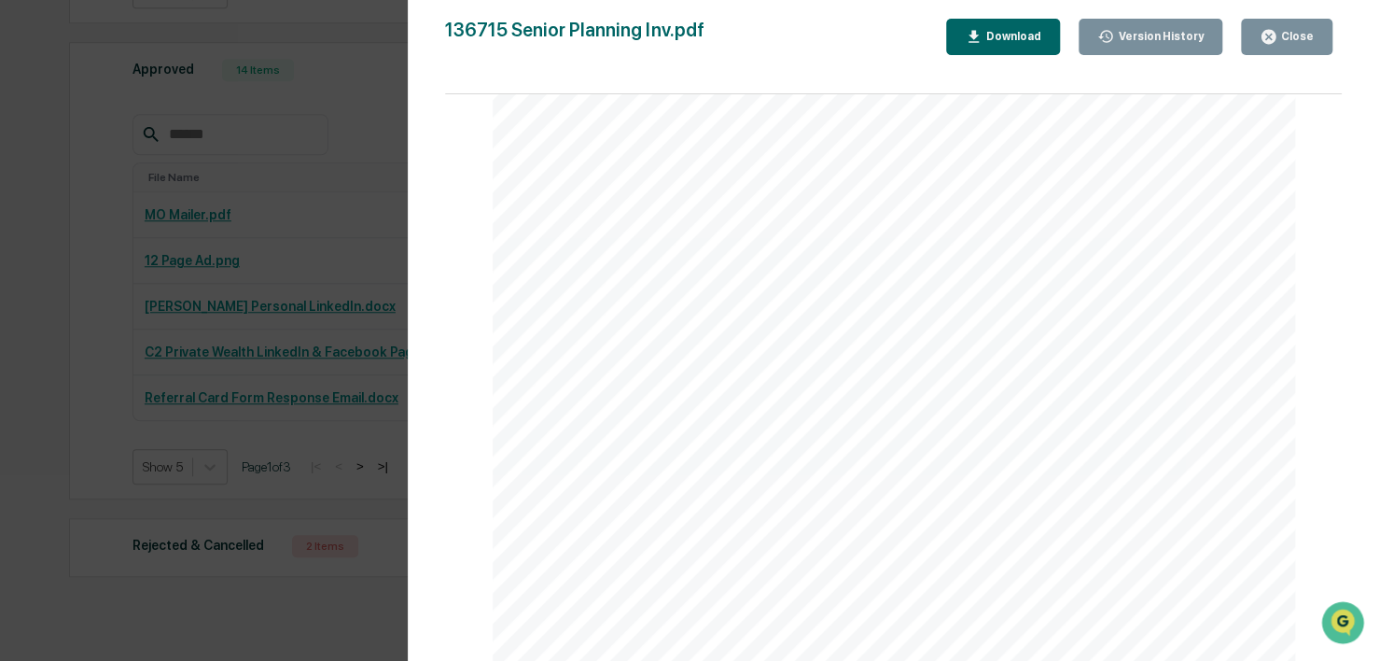
click at [1318, 51] on button "Close" at bounding box center [1286, 37] width 91 height 36
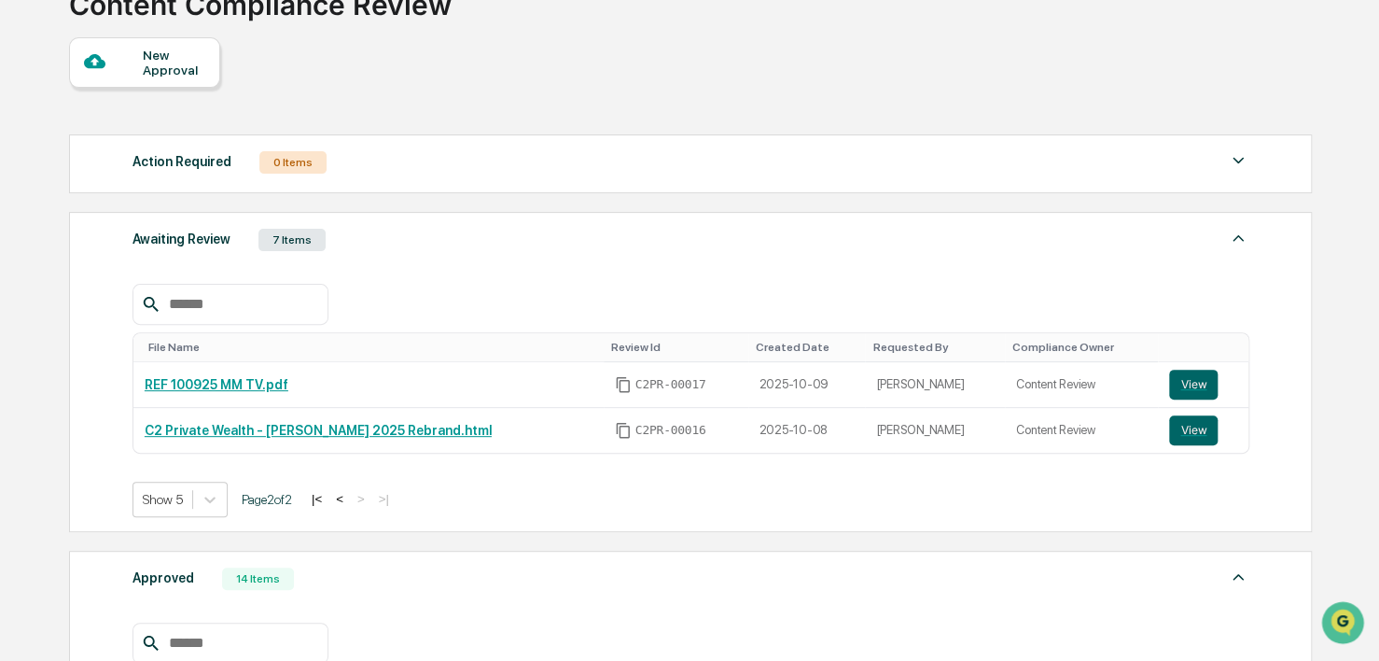
scroll to position [187, 0]
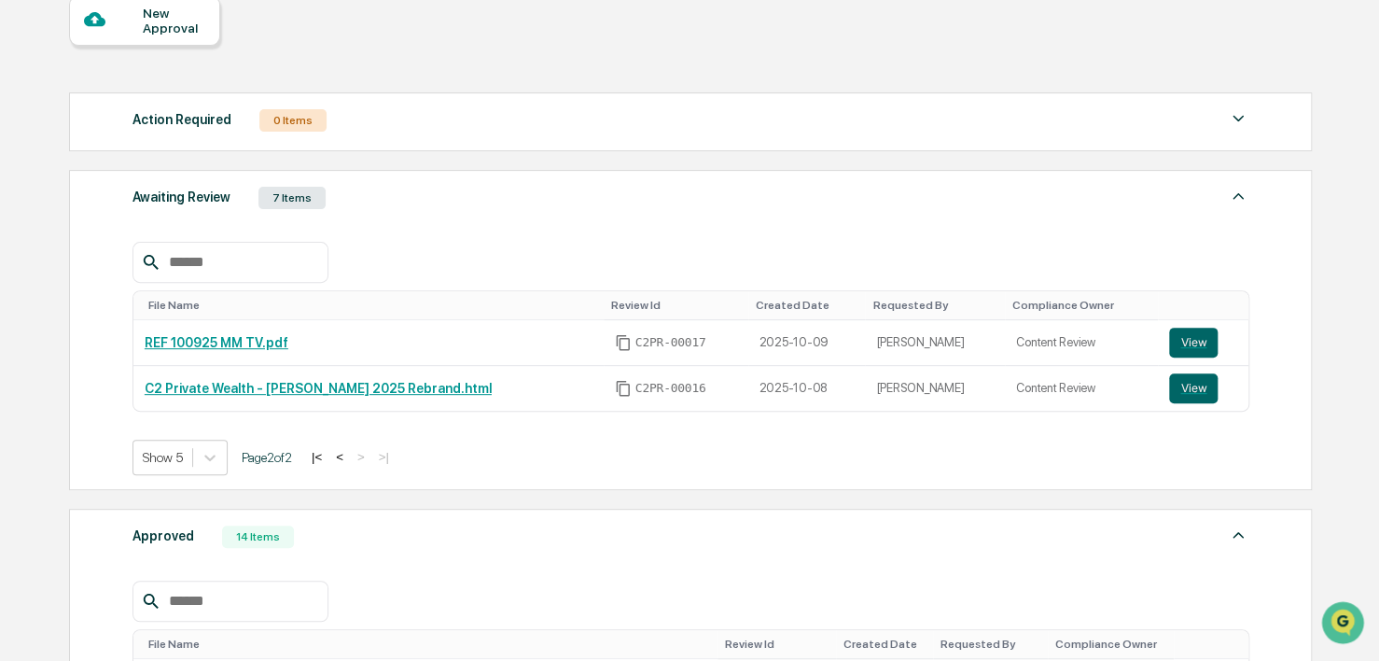
click at [343, 457] on button "<" at bounding box center [339, 457] width 19 height 16
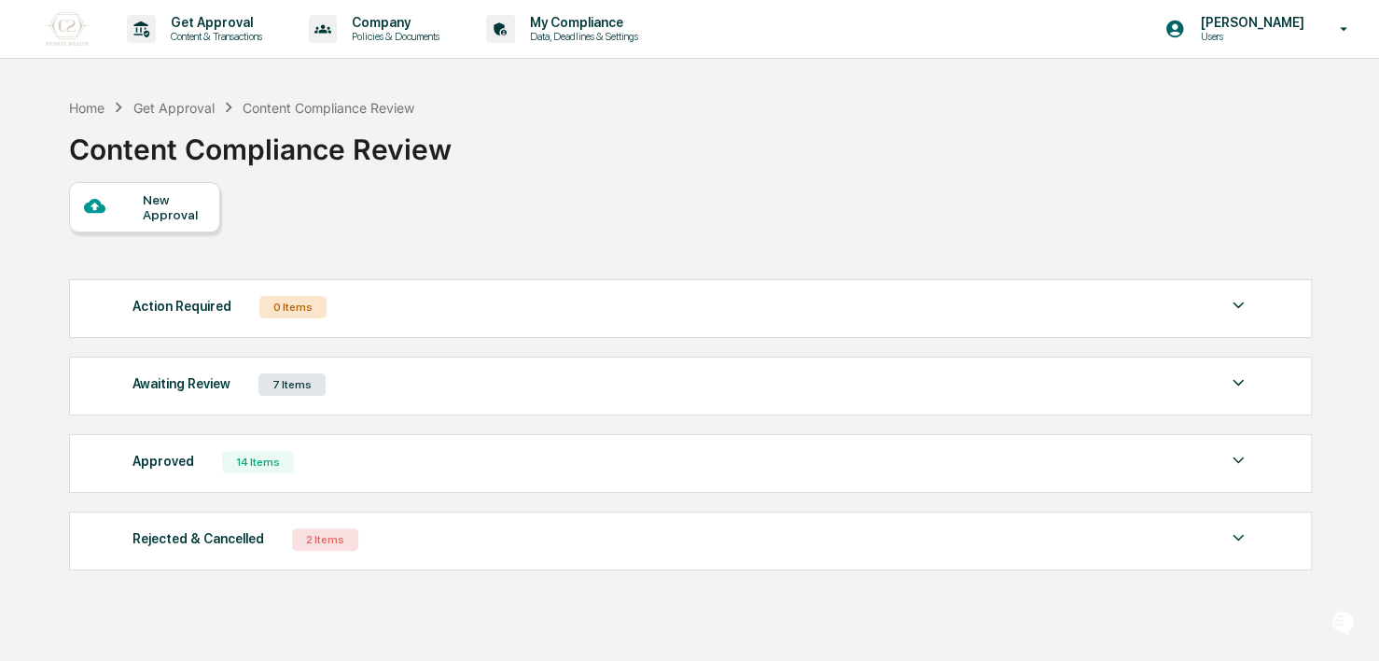
click at [259, 384] on div "7 Items" at bounding box center [291, 384] width 67 height 22
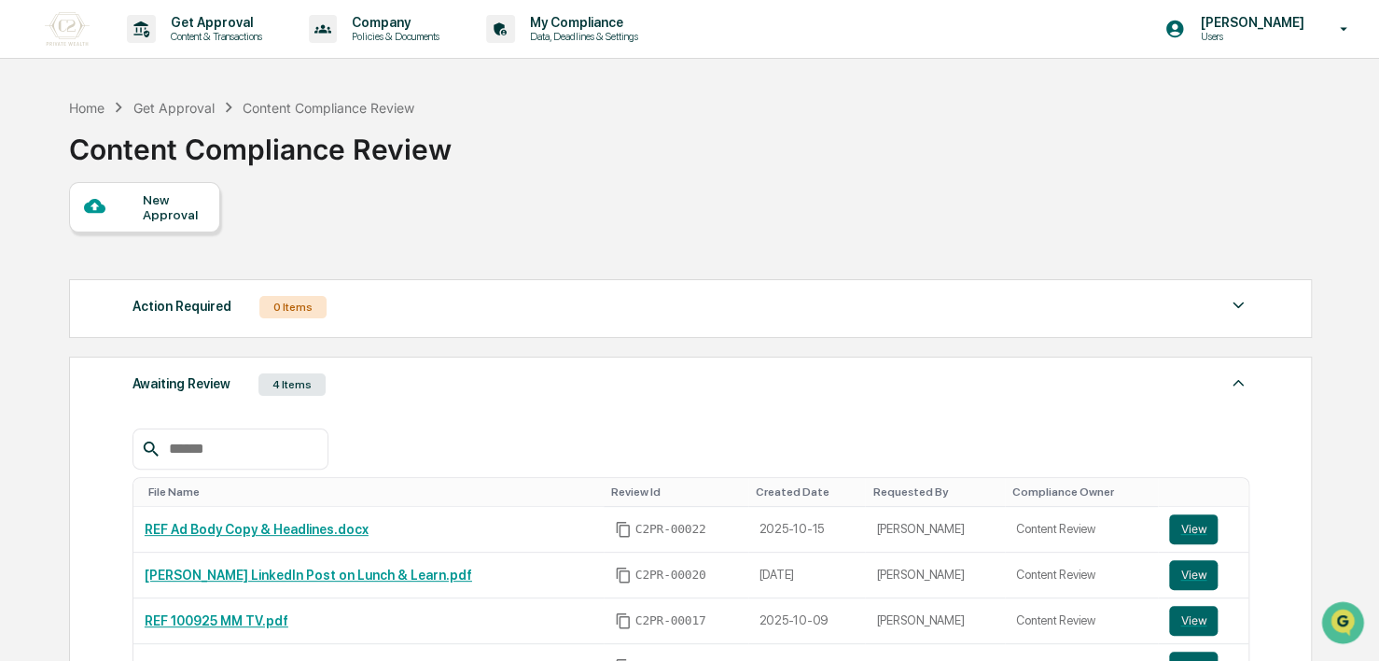
drag, startPoint x: 747, startPoint y: 295, endPoint x: 743, endPoint y: 282, distance: 13.6
click at [747, 295] on div "Action Required 0 Items" at bounding box center [691, 307] width 1117 height 26
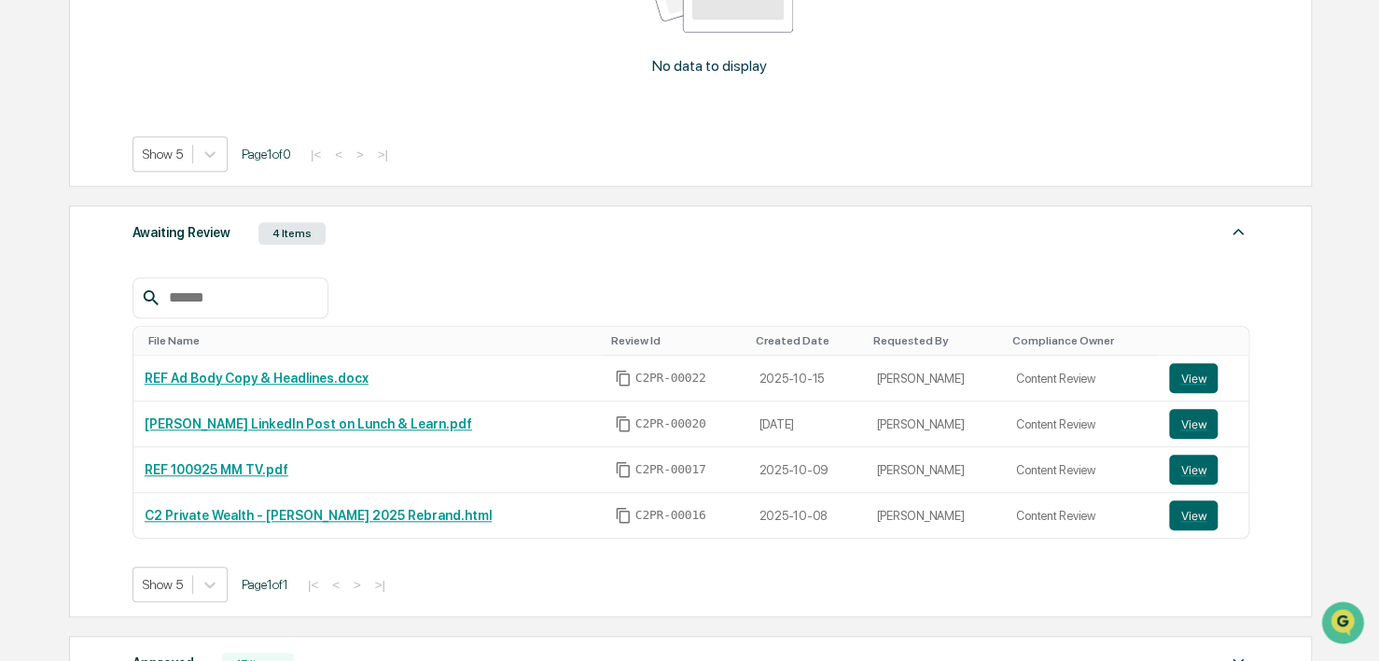
scroll to position [560, 0]
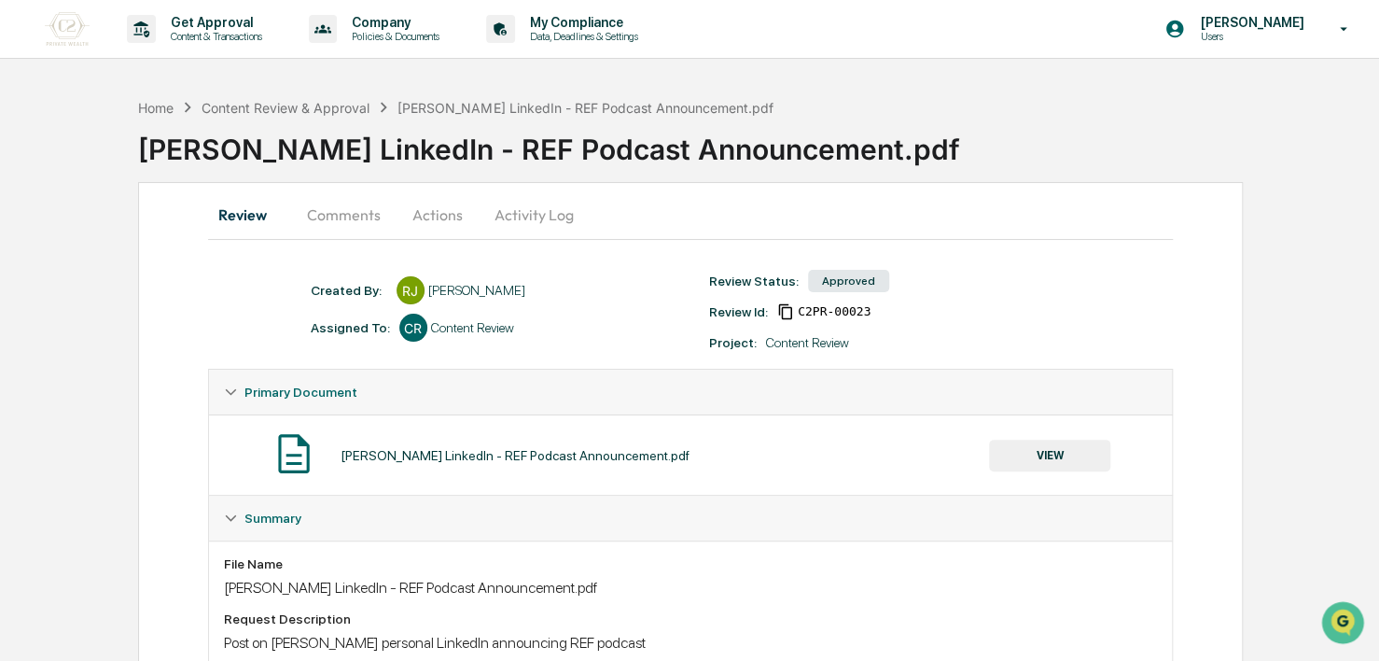
click at [272, 115] on div "Home Content Review & Approval Kirk's LinkedIn - REF Podcast Announcement.pdf" at bounding box center [455, 107] width 635 height 21
